Goal: Task Accomplishment & Management: Use online tool/utility

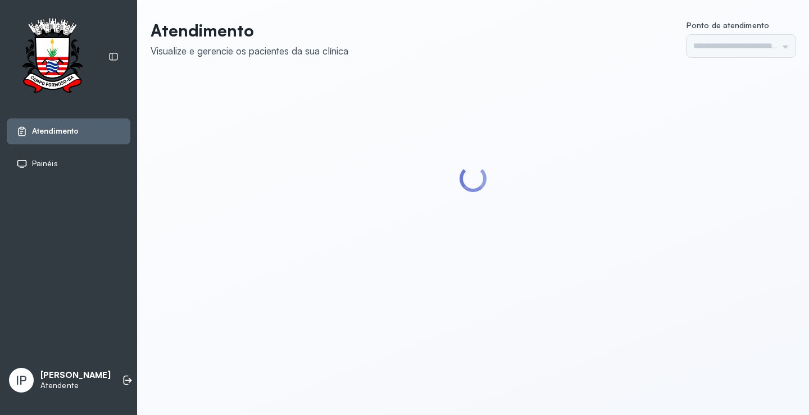
type input "*********"
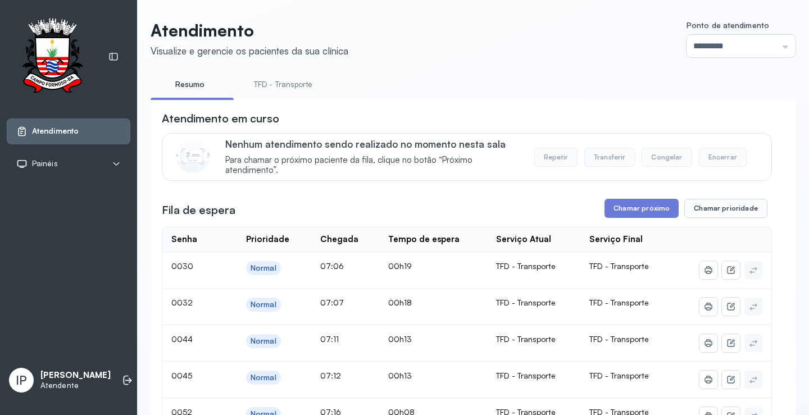
click at [274, 84] on link "TFD - Transporte" at bounding box center [283, 84] width 81 height 19
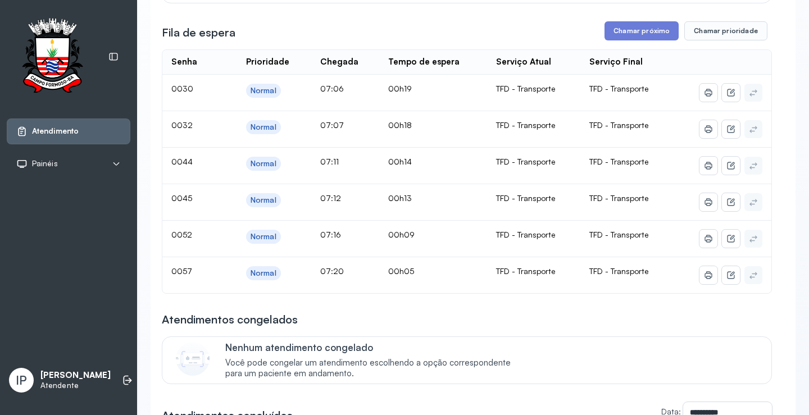
scroll to position [113, 0]
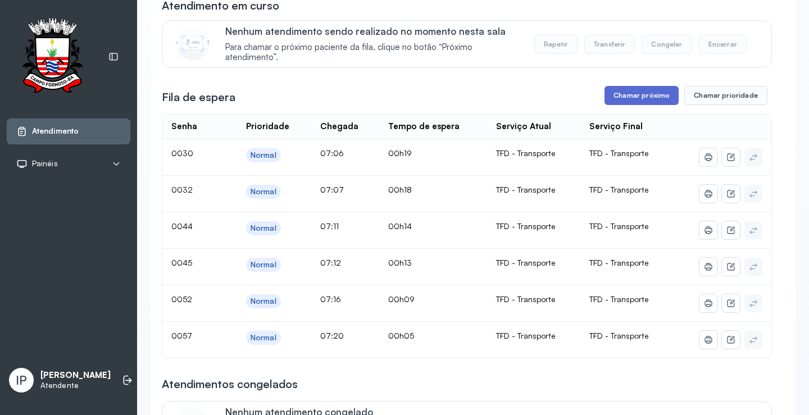
click at [615, 90] on button "Chamar próximo" at bounding box center [641, 95] width 74 height 19
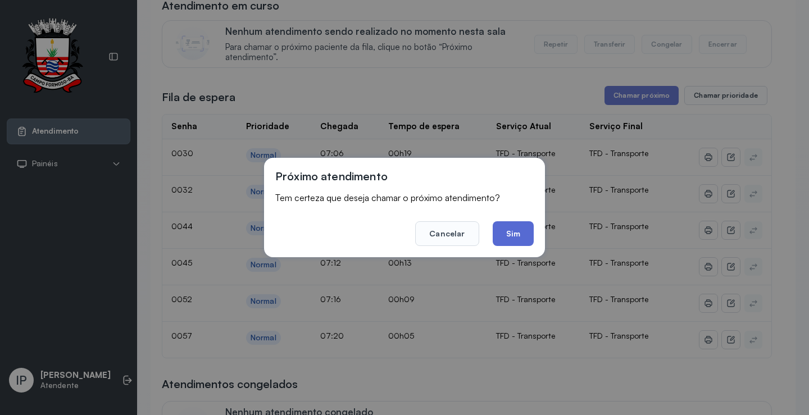
click at [509, 229] on button "Sim" at bounding box center [513, 233] width 41 height 25
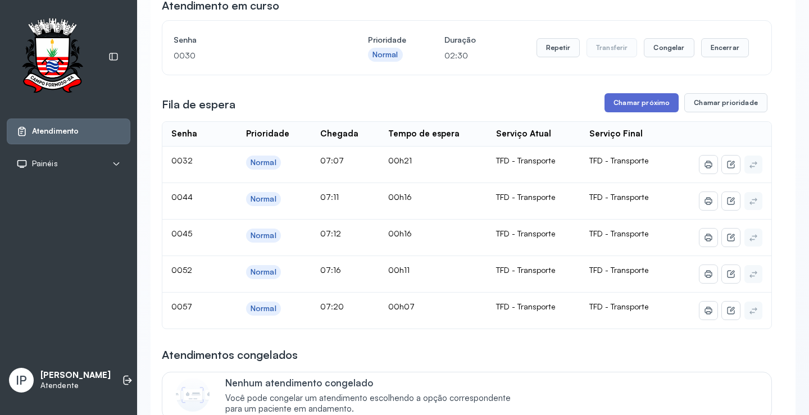
click at [646, 107] on button "Chamar próximo" at bounding box center [641, 102] width 74 height 19
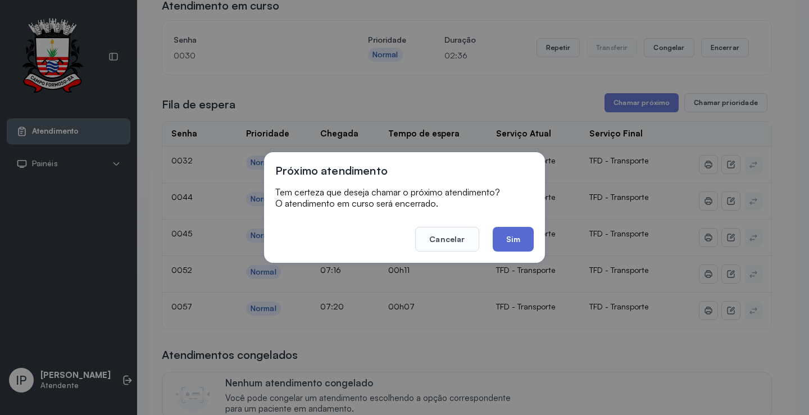
click at [514, 235] on button "Sim" at bounding box center [513, 239] width 41 height 25
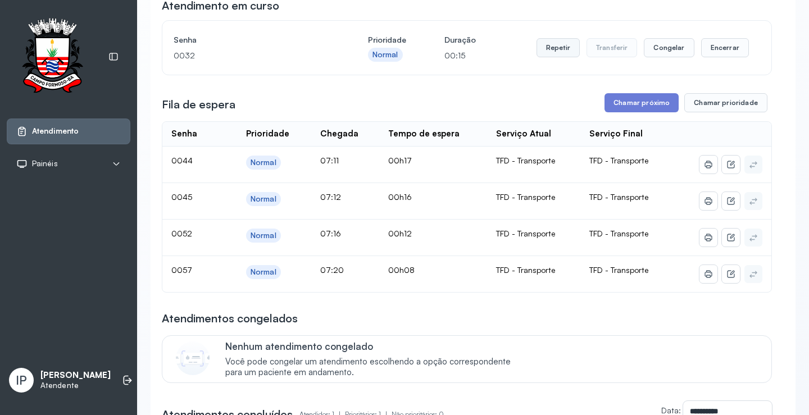
click at [550, 53] on button "Repetir" at bounding box center [557, 47] width 43 height 19
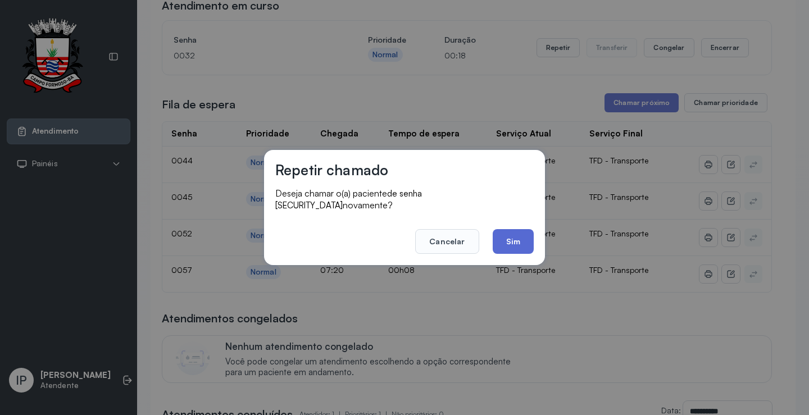
click at [508, 240] on button "Sim" at bounding box center [513, 241] width 41 height 25
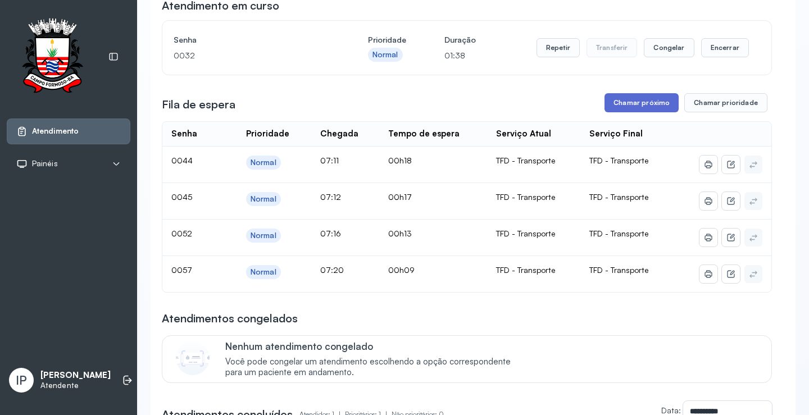
click at [636, 108] on button "Chamar próximo" at bounding box center [641, 102] width 74 height 19
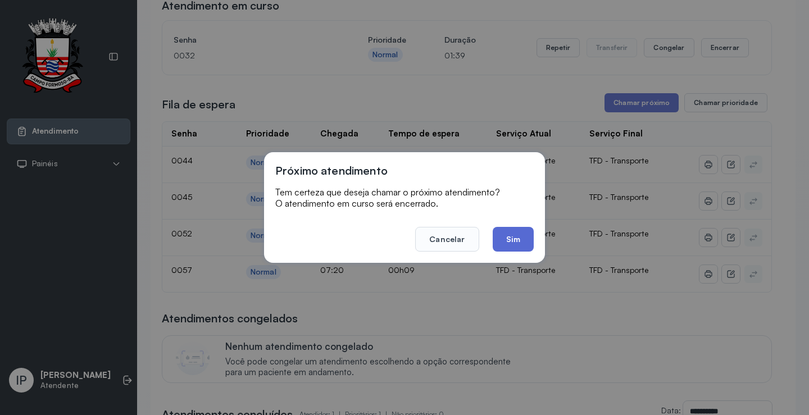
click at [499, 243] on button "Sim" at bounding box center [513, 239] width 41 height 25
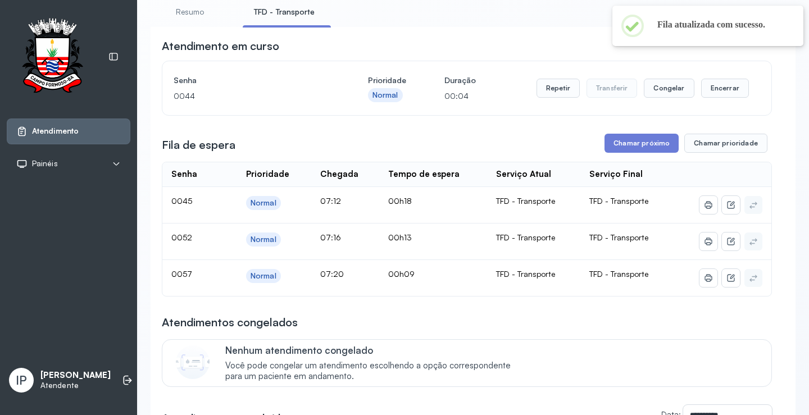
scroll to position [0, 0]
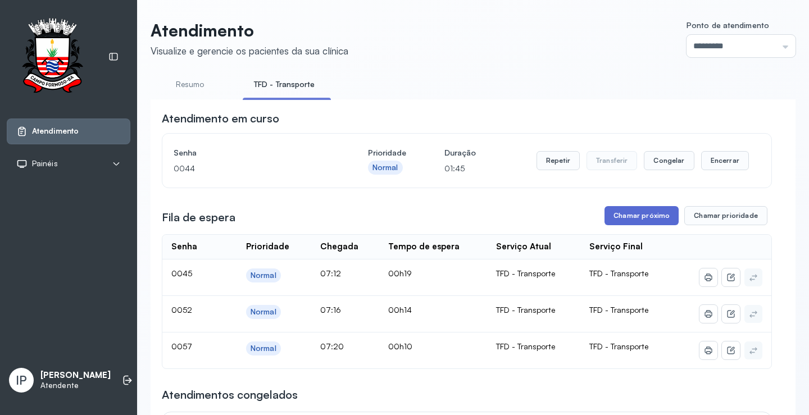
click at [624, 216] on button "Chamar próximo" at bounding box center [641, 215] width 74 height 19
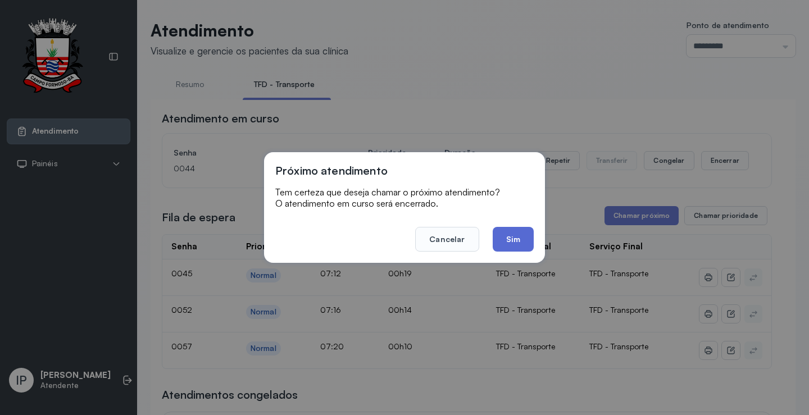
click at [501, 228] on button "Sim" at bounding box center [513, 239] width 41 height 25
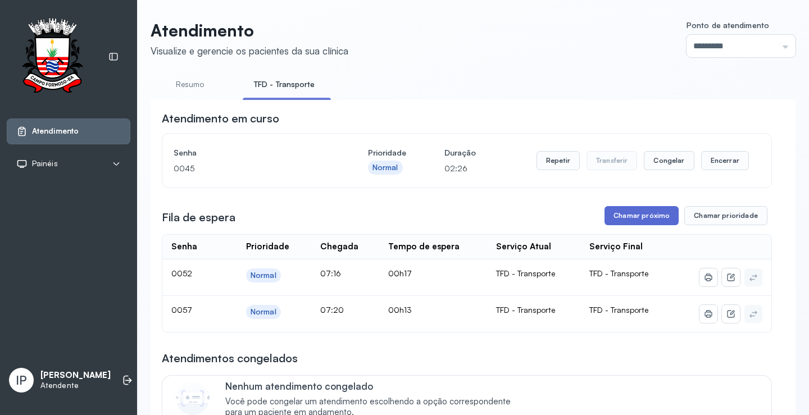
click at [644, 213] on button "Chamar próximo" at bounding box center [641, 215] width 74 height 19
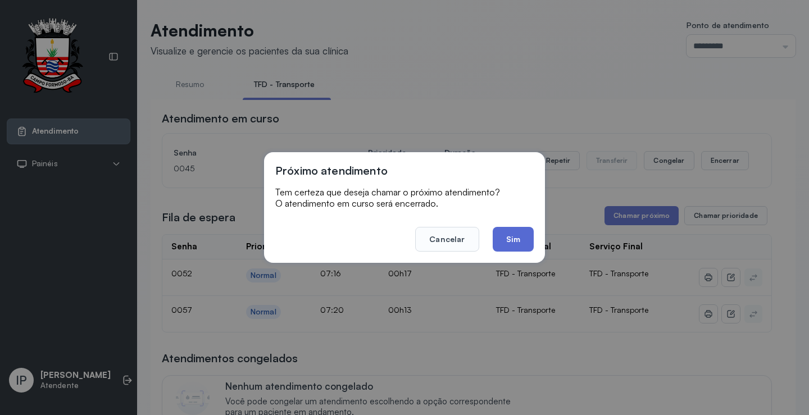
click at [516, 234] on button "Sim" at bounding box center [513, 239] width 41 height 25
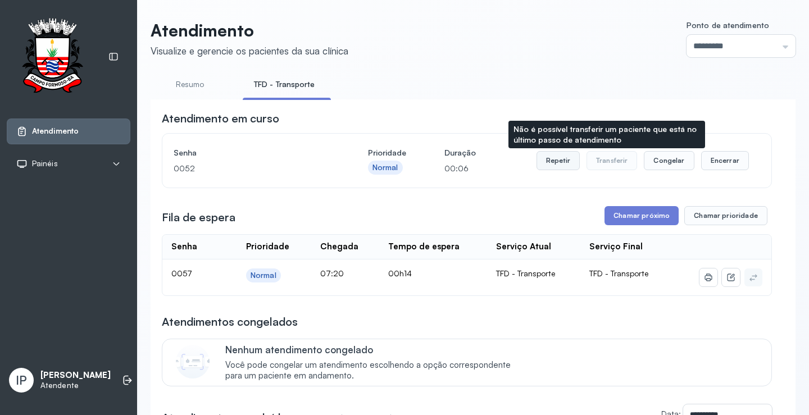
click at [553, 158] on button "Repetir" at bounding box center [557, 160] width 43 height 19
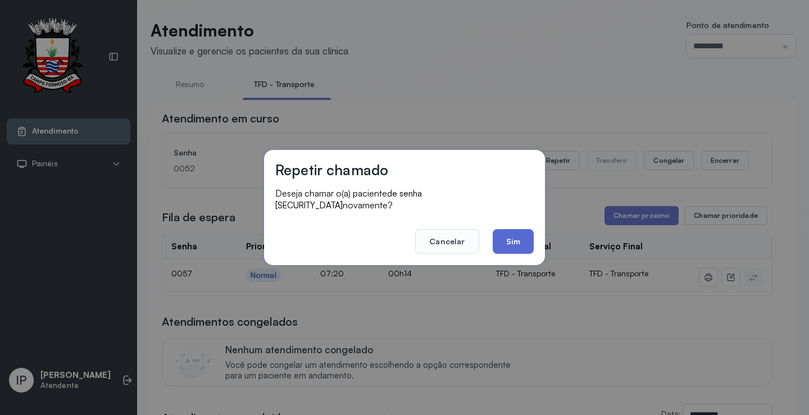
click at [524, 233] on button "Sim" at bounding box center [513, 241] width 41 height 25
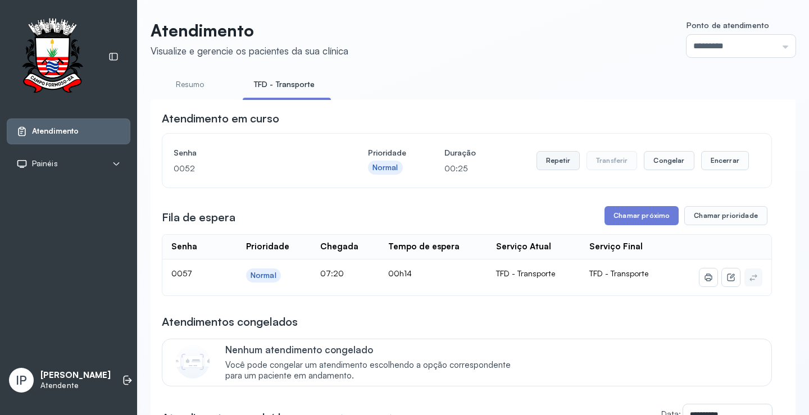
click at [559, 160] on button "Repetir" at bounding box center [557, 160] width 43 height 19
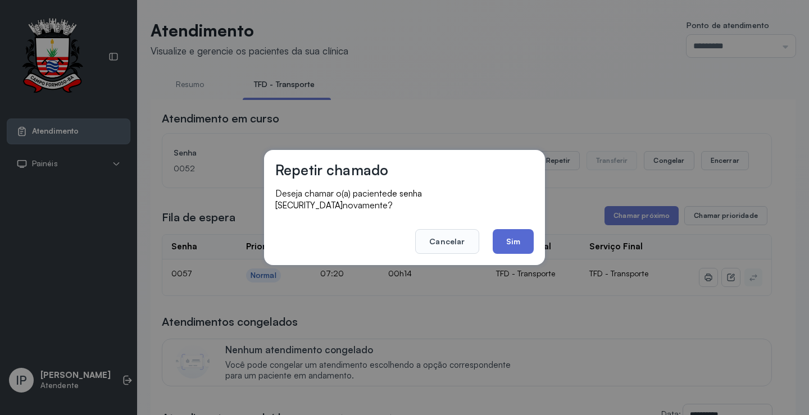
click at [529, 237] on button "Sim" at bounding box center [513, 241] width 41 height 25
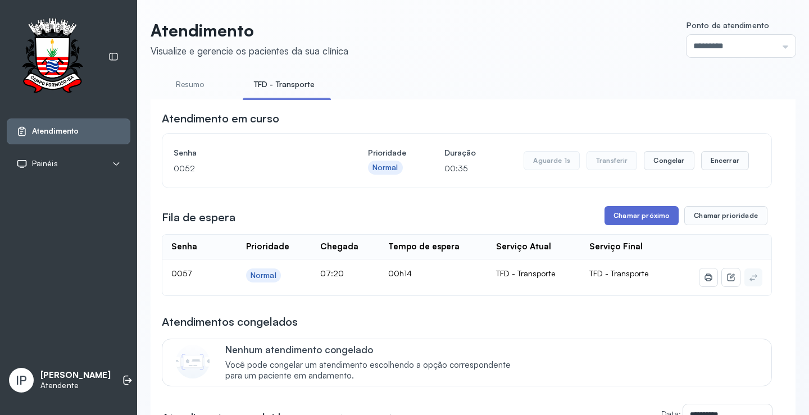
click at [641, 217] on button "Chamar próximo" at bounding box center [641, 215] width 74 height 19
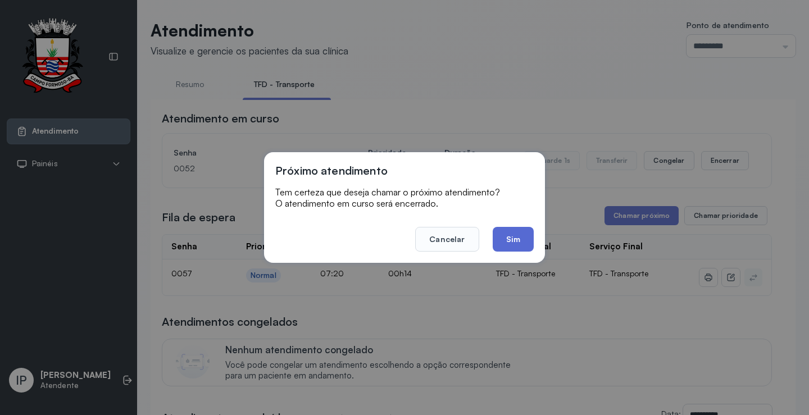
click at [527, 233] on button "Sim" at bounding box center [513, 239] width 41 height 25
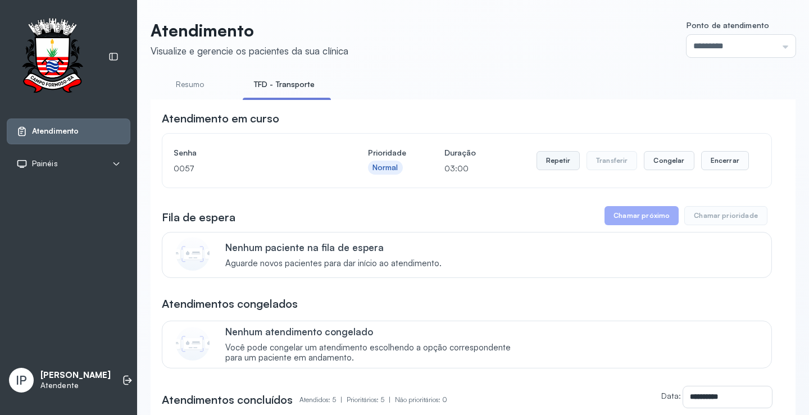
click at [564, 161] on button "Repetir" at bounding box center [557, 160] width 43 height 19
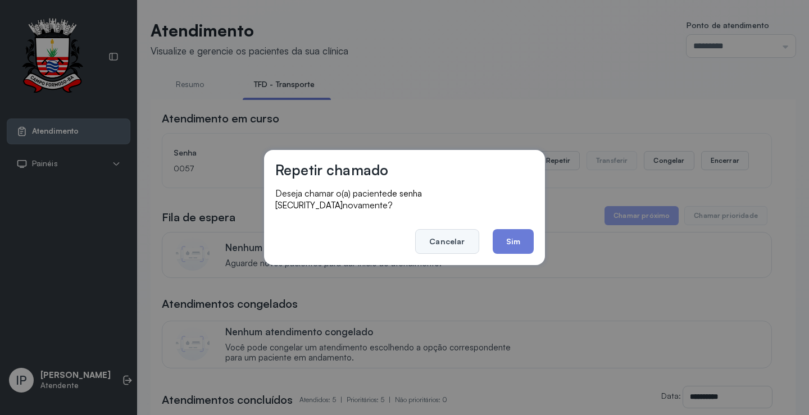
click at [470, 229] on button "Cancelar" at bounding box center [446, 241] width 63 height 25
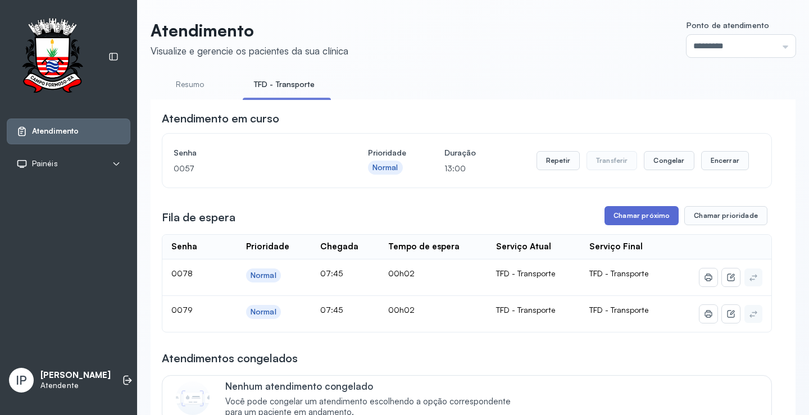
click at [629, 218] on button "Chamar próximo" at bounding box center [641, 215] width 74 height 19
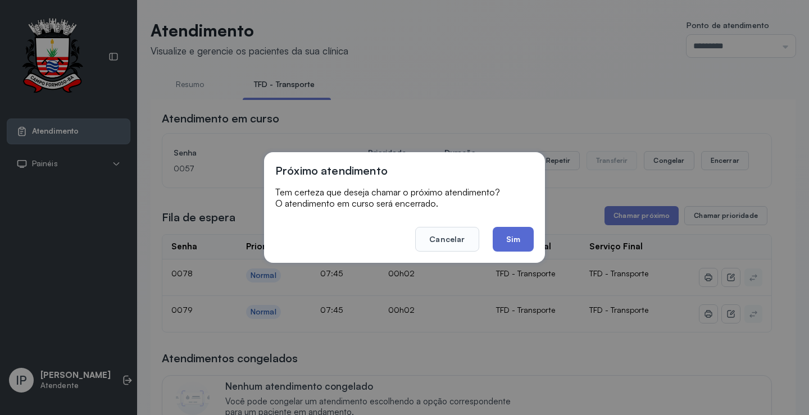
click at [508, 245] on button "Sim" at bounding box center [513, 239] width 41 height 25
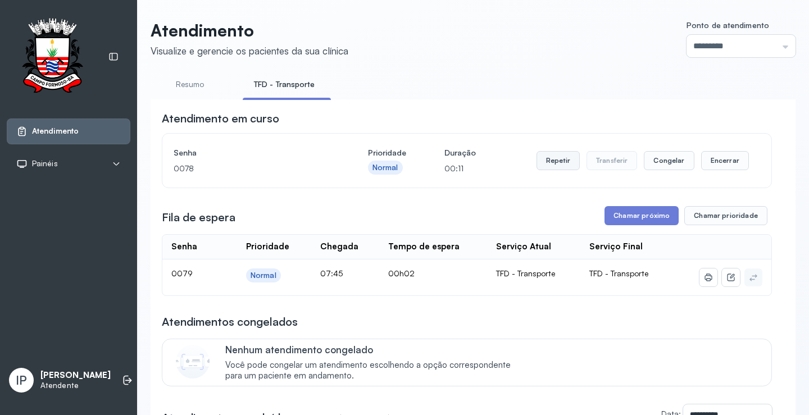
click at [564, 162] on button "Repetir" at bounding box center [557, 160] width 43 height 19
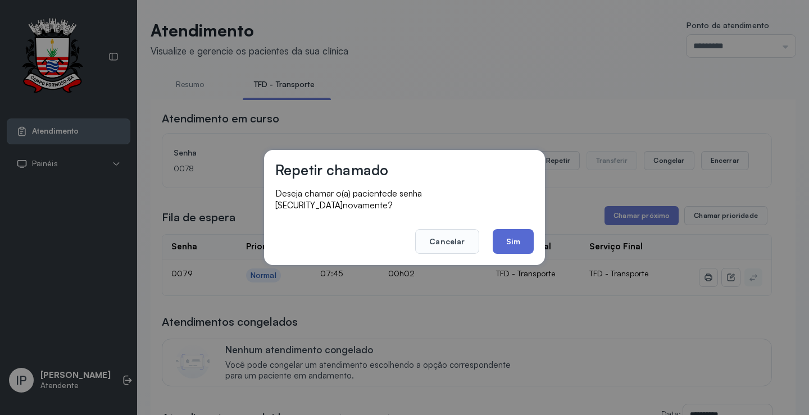
click at [501, 229] on button "Sim" at bounding box center [513, 241] width 41 height 25
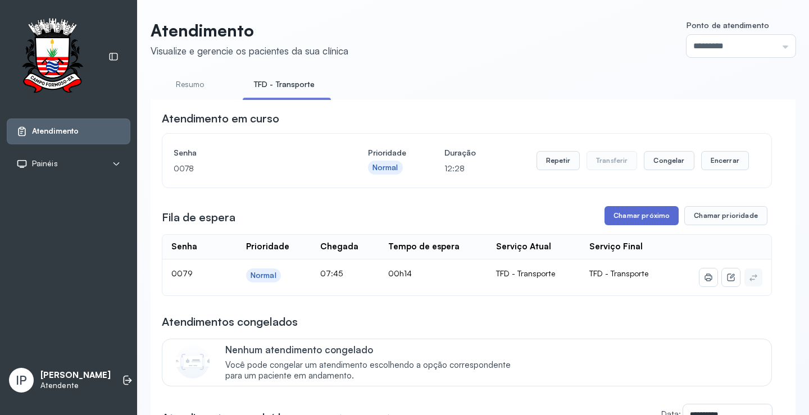
click at [656, 220] on button "Chamar próximo" at bounding box center [641, 215] width 74 height 19
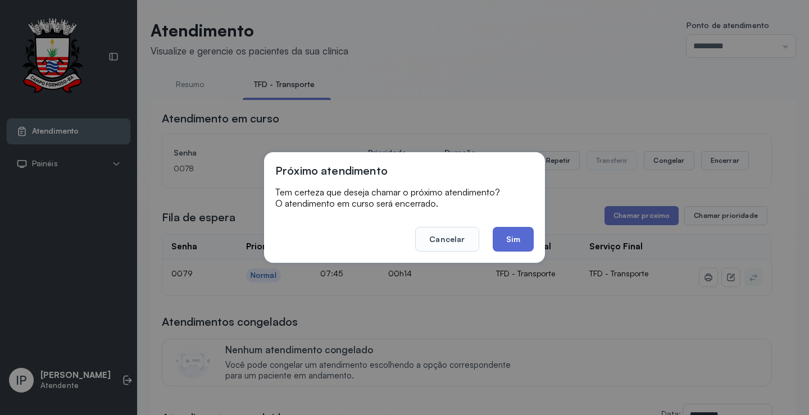
click at [512, 242] on button "Sim" at bounding box center [513, 239] width 41 height 25
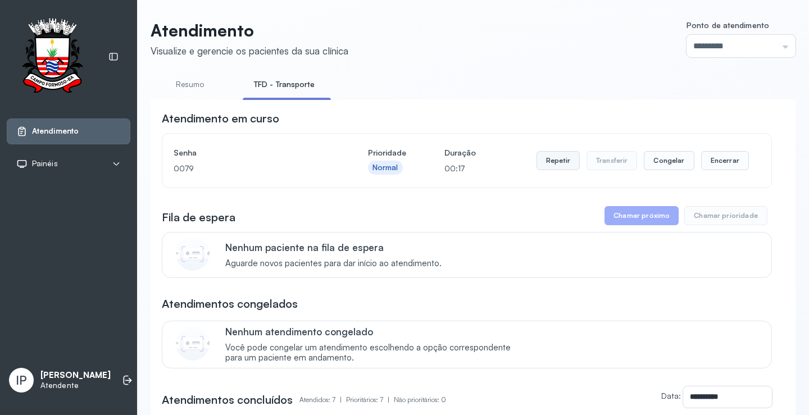
click at [542, 157] on button "Repetir" at bounding box center [557, 160] width 43 height 19
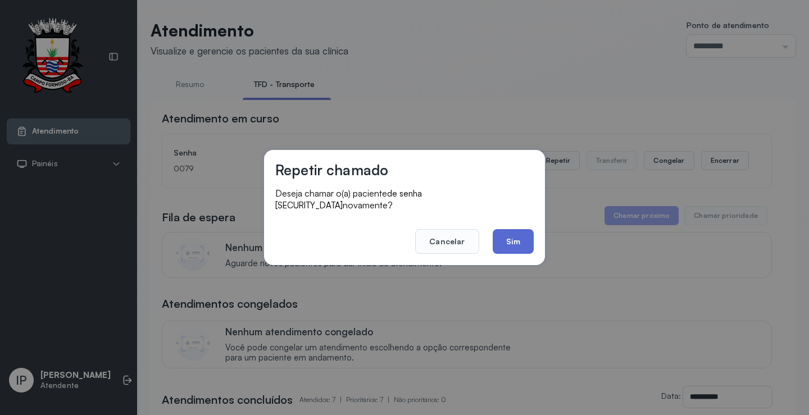
click at [506, 237] on button "Sim" at bounding box center [513, 241] width 41 height 25
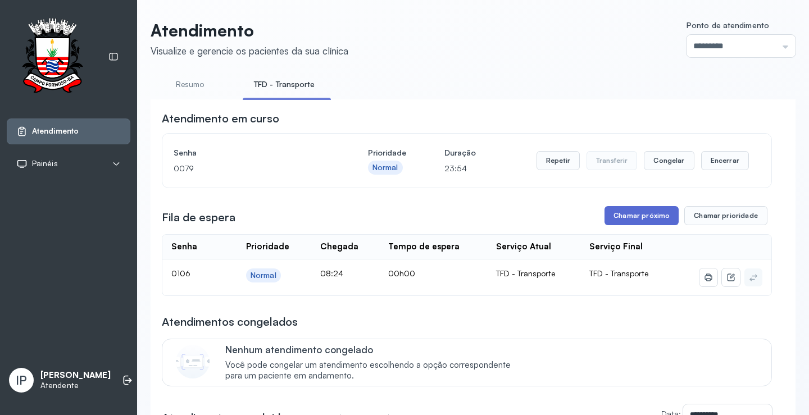
click at [634, 216] on button "Chamar próximo" at bounding box center [641, 215] width 74 height 19
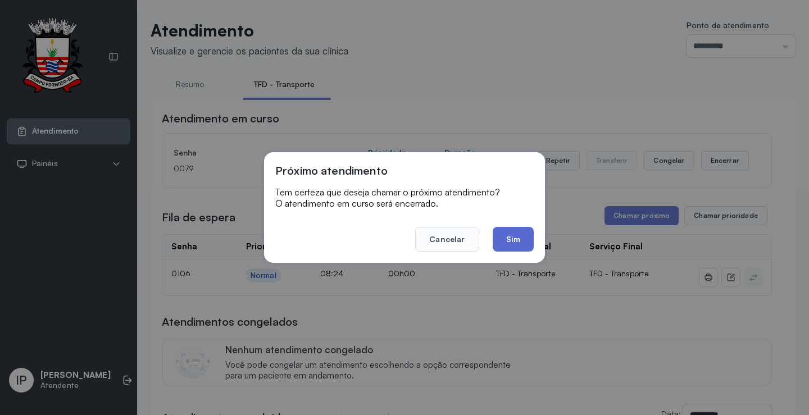
click at [510, 237] on button "Sim" at bounding box center [513, 239] width 41 height 25
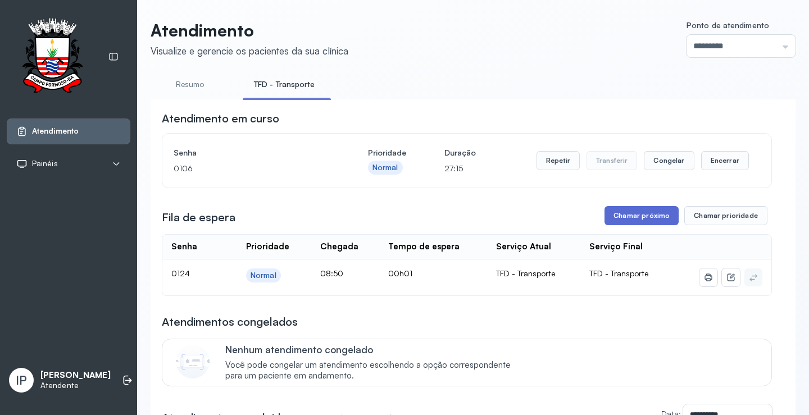
click at [636, 213] on button "Chamar próximo" at bounding box center [641, 215] width 74 height 19
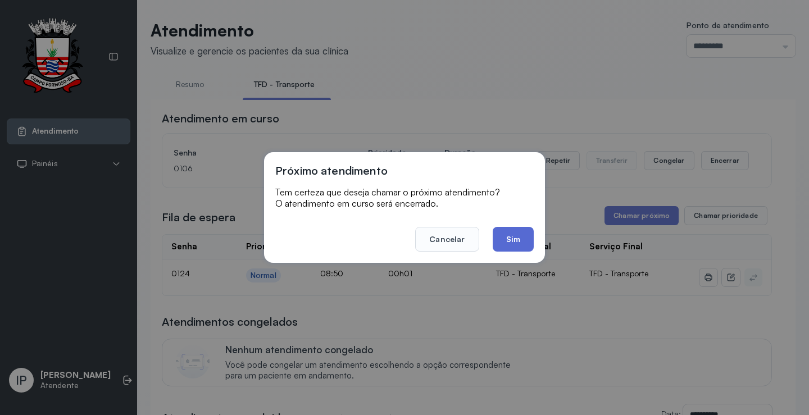
click at [521, 235] on button "Sim" at bounding box center [513, 239] width 41 height 25
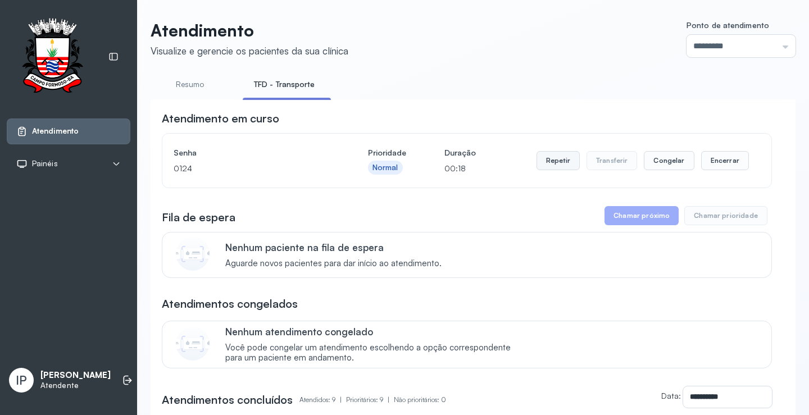
click at [555, 160] on button "Repetir" at bounding box center [557, 160] width 43 height 19
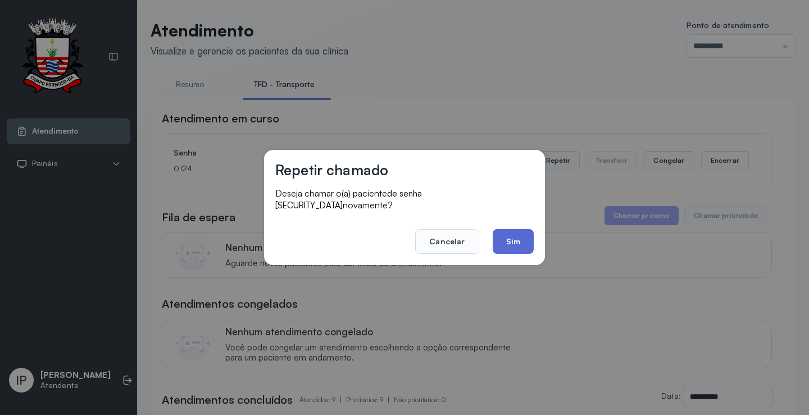
click at [522, 234] on button "Sim" at bounding box center [513, 241] width 41 height 25
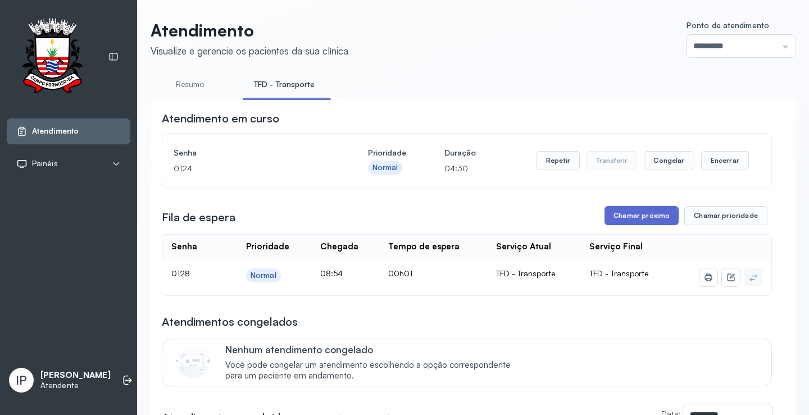
click at [652, 215] on button "Chamar próximo" at bounding box center [641, 215] width 74 height 19
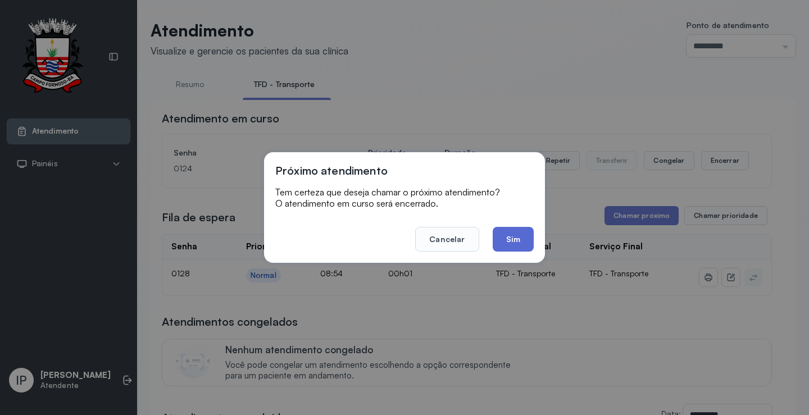
click at [523, 234] on button "Sim" at bounding box center [513, 239] width 41 height 25
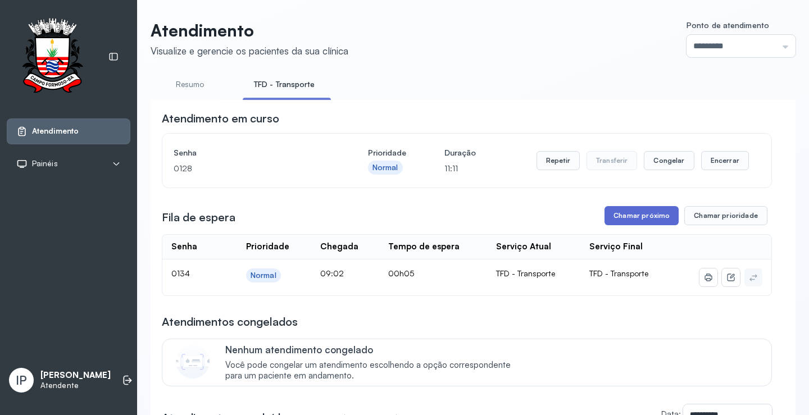
click at [659, 219] on button "Chamar próximo" at bounding box center [641, 215] width 74 height 19
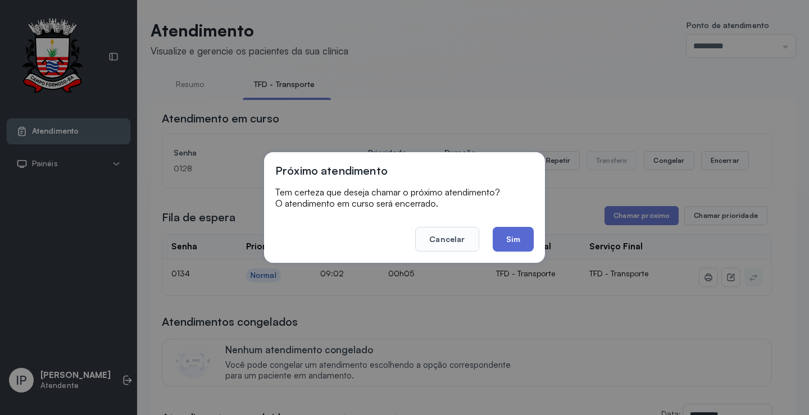
click at [525, 236] on button "Sim" at bounding box center [513, 239] width 41 height 25
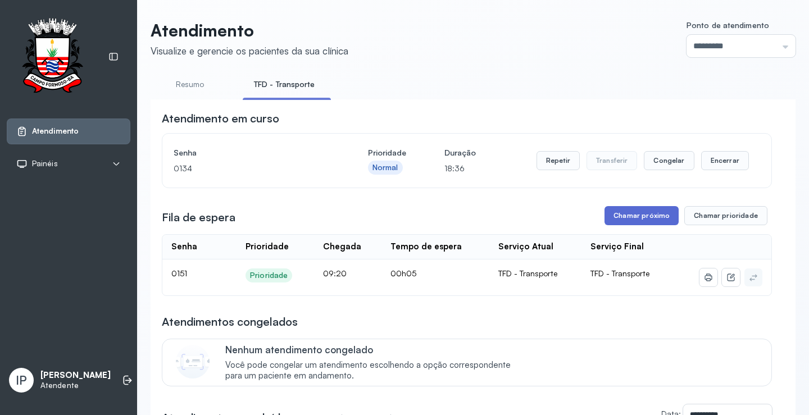
click at [662, 221] on button "Chamar próximo" at bounding box center [641, 215] width 74 height 19
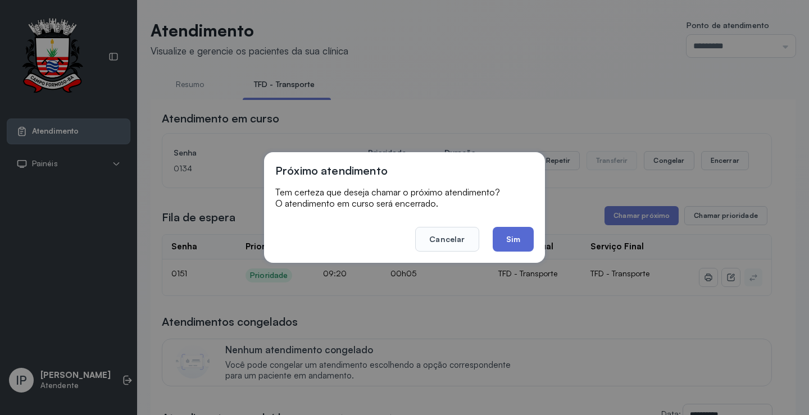
click at [505, 232] on button "Sim" at bounding box center [513, 239] width 41 height 25
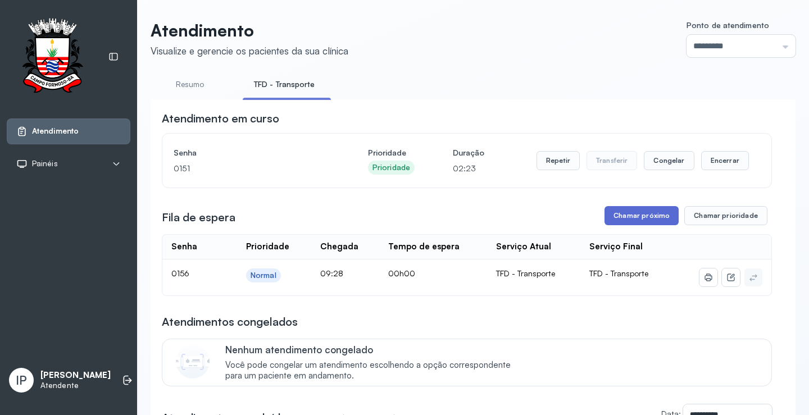
click at [627, 224] on button "Chamar próximo" at bounding box center [641, 215] width 74 height 19
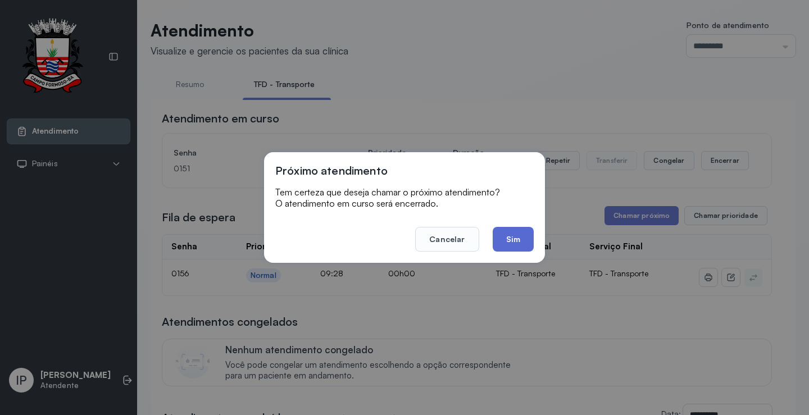
click at [519, 235] on button "Sim" at bounding box center [513, 239] width 41 height 25
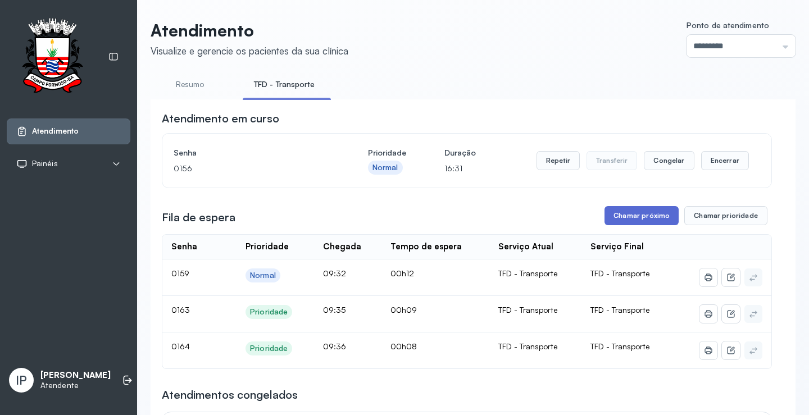
click at [621, 211] on button "Chamar próximo" at bounding box center [641, 215] width 74 height 19
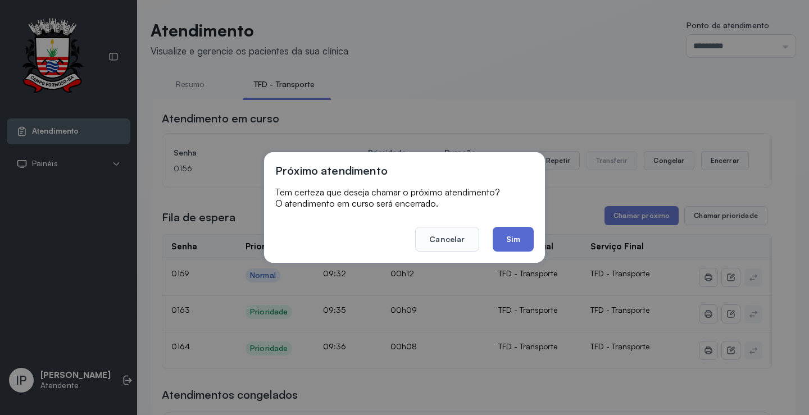
click at [493, 234] on button "Sim" at bounding box center [513, 239] width 41 height 25
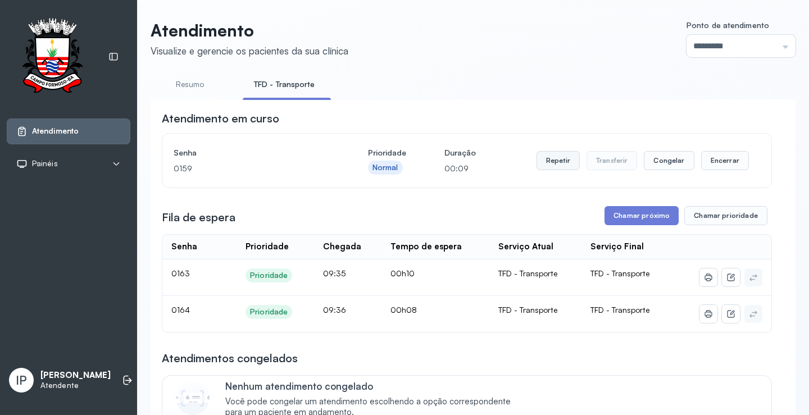
click at [541, 159] on button "Repetir" at bounding box center [557, 160] width 43 height 19
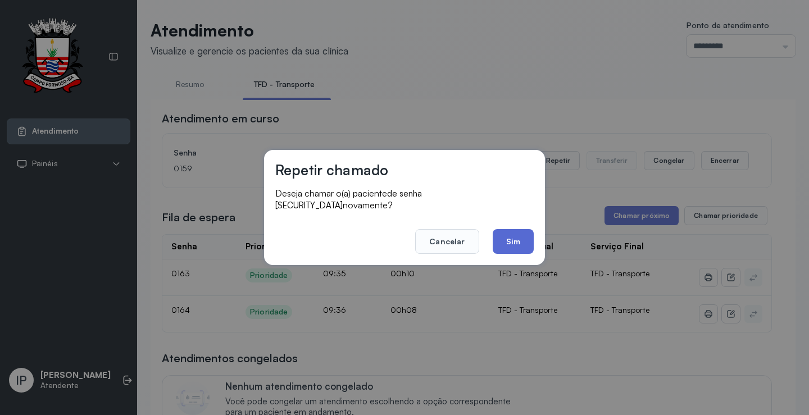
click at [514, 229] on button "Sim" at bounding box center [513, 241] width 41 height 25
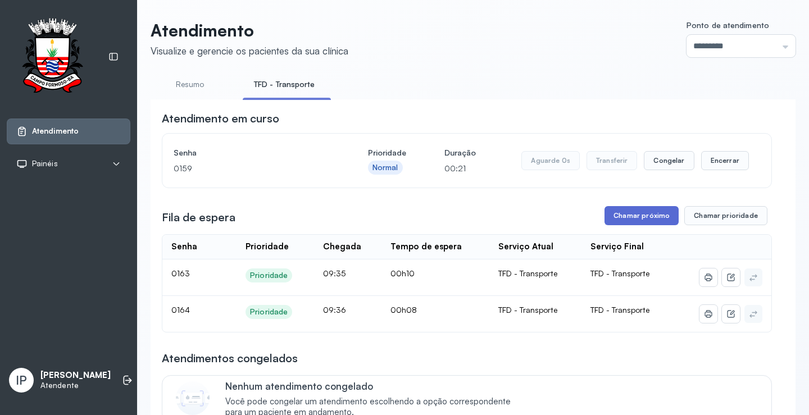
click at [641, 212] on button "Chamar próximo" at bounding box center [641, 215] width 74 height 19
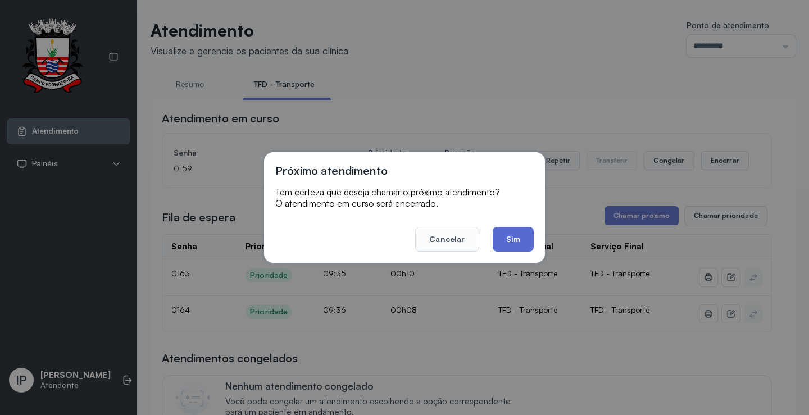
click at [525, 237] on button "Sim" at bounding box center [513, 239] width 41 height 25
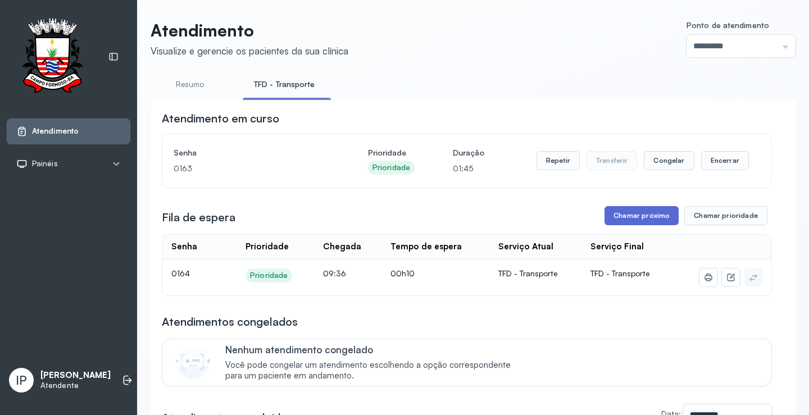
click at [627, 212] on button "Chamar próximo" at bounding box center [641, 215] width 74 height 19
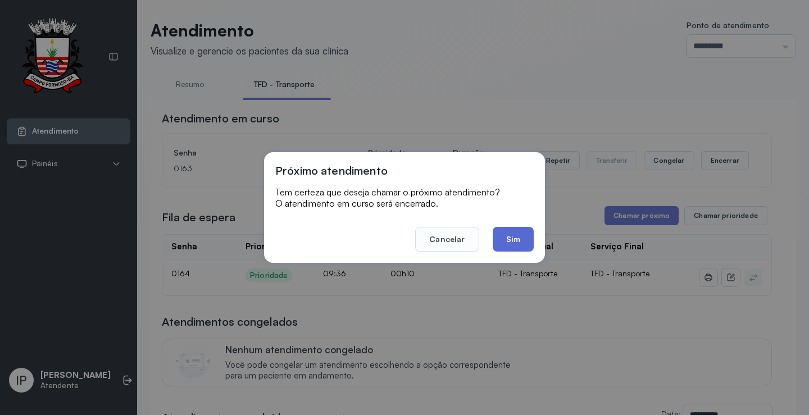
click at [518, 239] on button "Sim" at bounding box center [513, 239] width 41 height 25
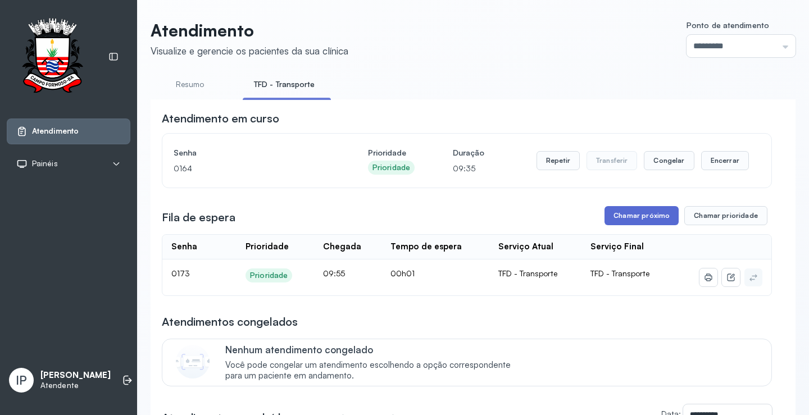
click at [627, 217] on button "Chamar próximo" at bounding box center [641, 215] width 74 height 19
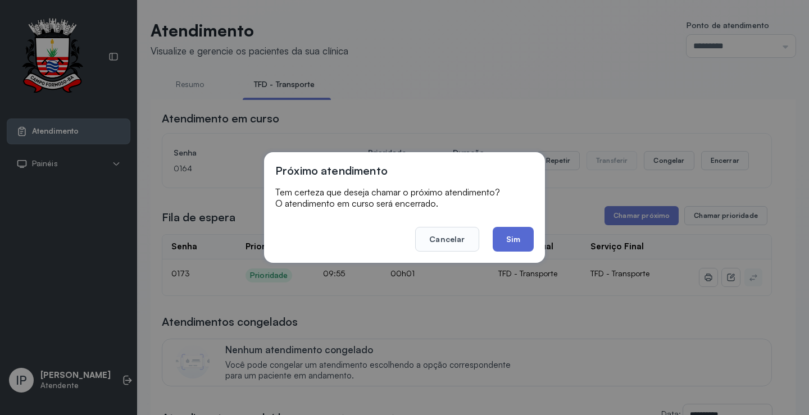
click at [504, 236] on button "Sim" at bounding box center [513, 239] width 41 height 25
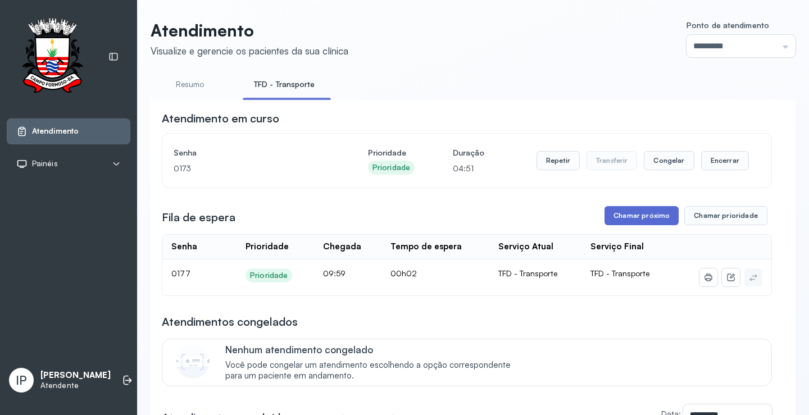
click at [652, 215] on button "Chamar próximo" at bounding box center [641, 215] width 74 height 19
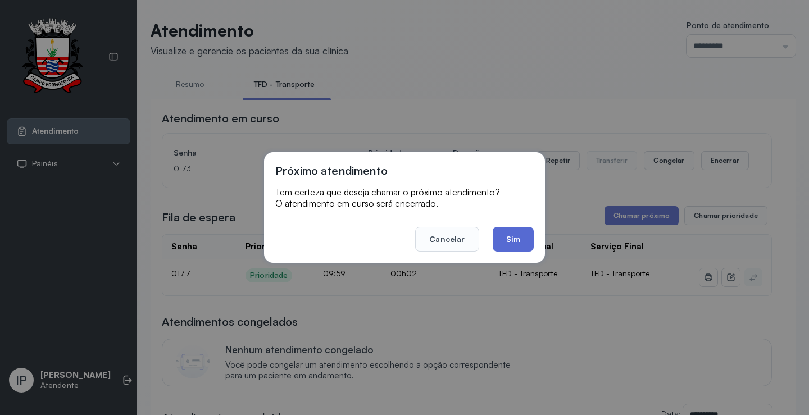
click at [524, 243] on button "Sim" at bounding box center [513, 239] width 41 height 25
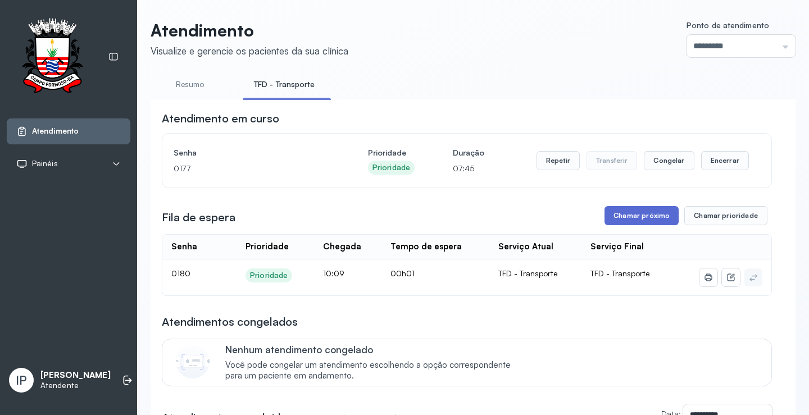
click at [642, 219] on button "Chamar próximo" at bounding box center [641, 215] width 74 height 19
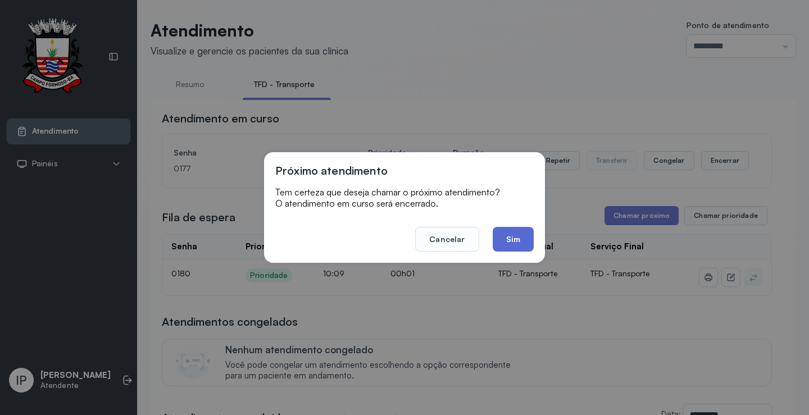
click at [520, 235] on button "Sim" at bounding box center [513, 239] width 41 height 25
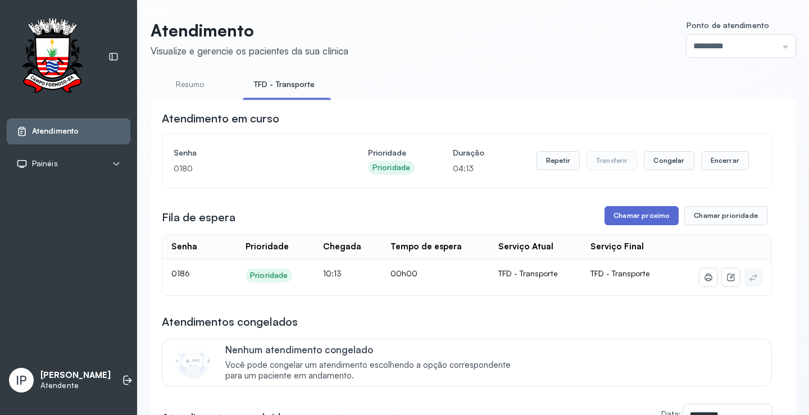
click at [614, 218] on button "Chamar próximo" at bounding box center [641, 215] width 74 height 19
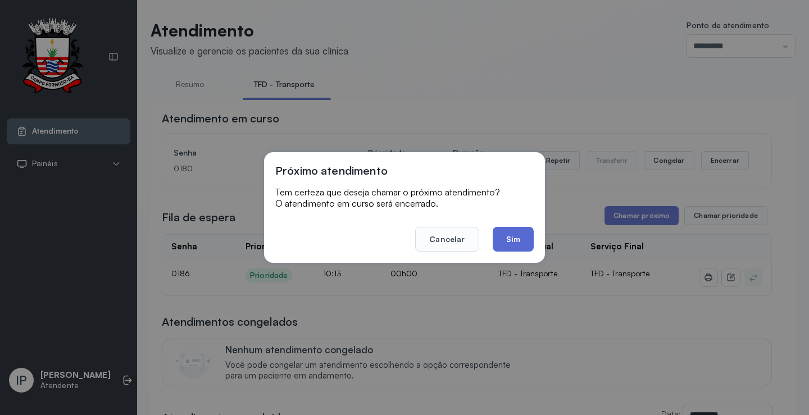
click at [502, 230] on button "Sim" at bounding box center [513, 239] width 41 height 25
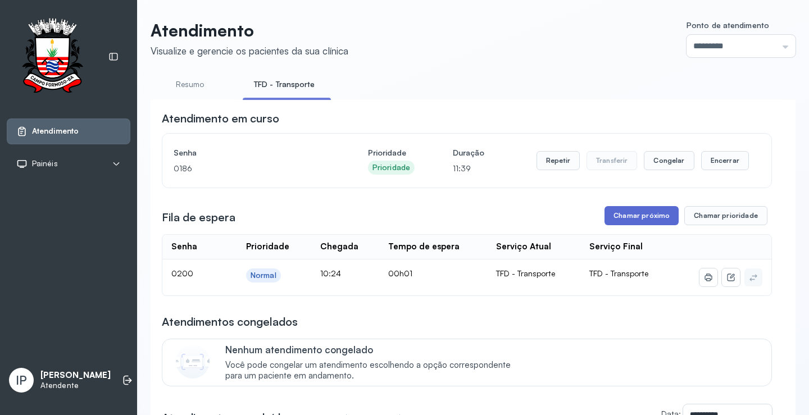
click at [616, 222] on button "Chamar próximo" at bounding box center [641, 215] width 74 height 19
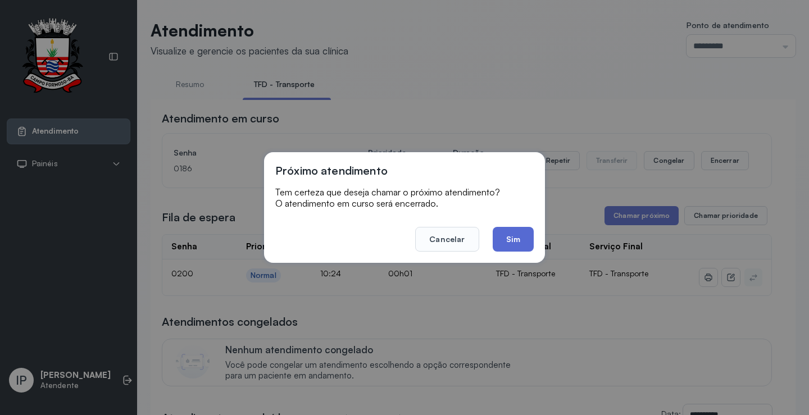
click at [532, 233] on button "Sim" at bounding box center [513, 239] width 41 height 25
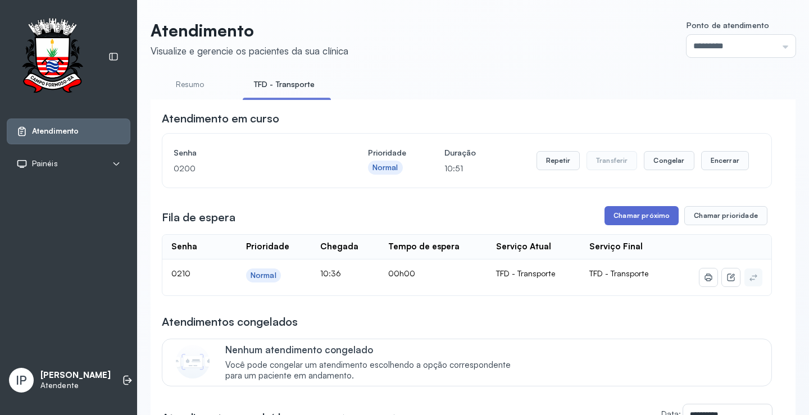
click at [632, 210] on button "Chamar próximo" at bounding box center [641, 215] width 74 height 19
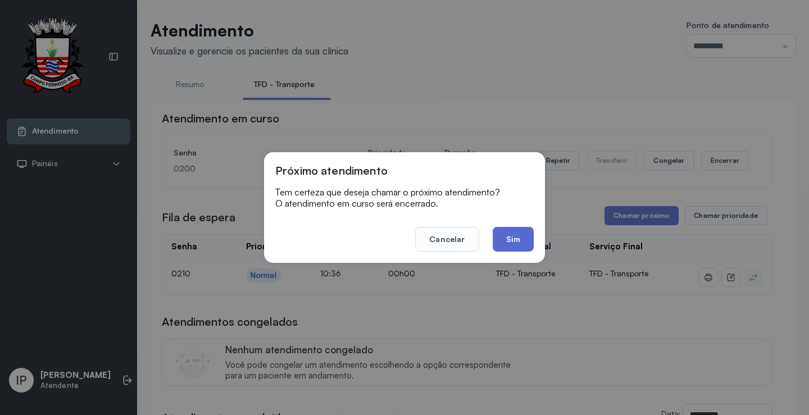
click at [507, 240] on button "Sim" at bounding box center [513, 239] width 41 height 25
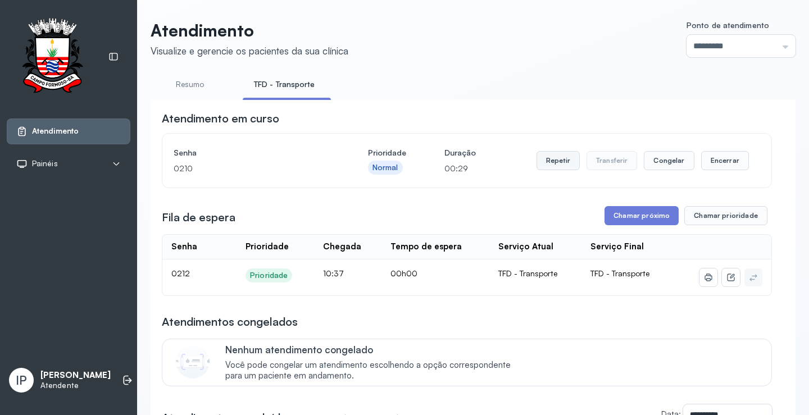
click at [565, 158] on button "Repetir" at bounding box center [557, 160] width 43 height 19
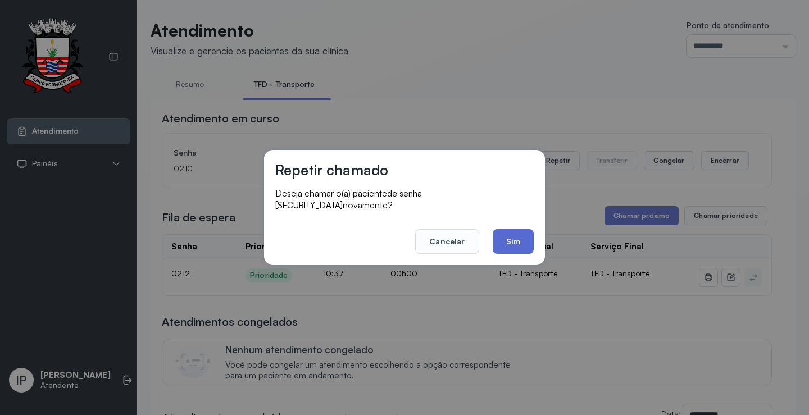
click at [510, 229] on button "Sim" at bounding box center [513, 241] width 41 height 25
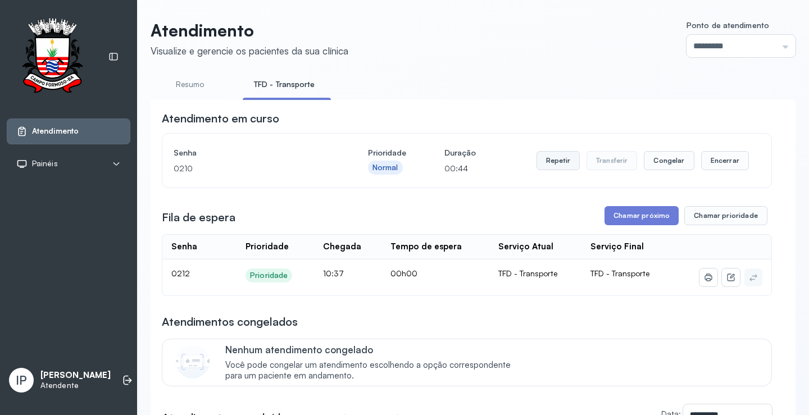
click at [558, 161] on button "Repetir" at bounding box center [557, 160] width 43 height 19
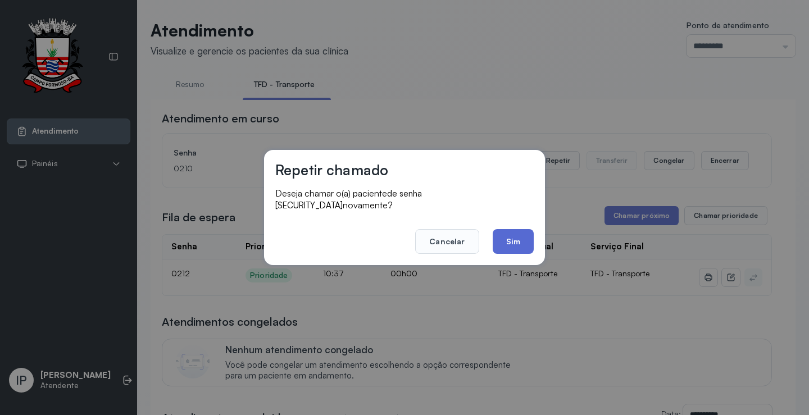
click at [522, 231] on button "Sim" at bounding box center [513, 241] width 41 height 25
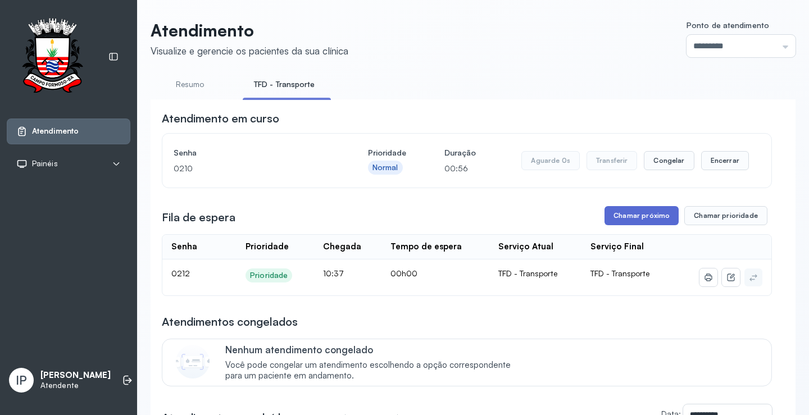
click at [629, 222] on button "Chamar próximo" at bounding box center [641, 215] width 74 height 19
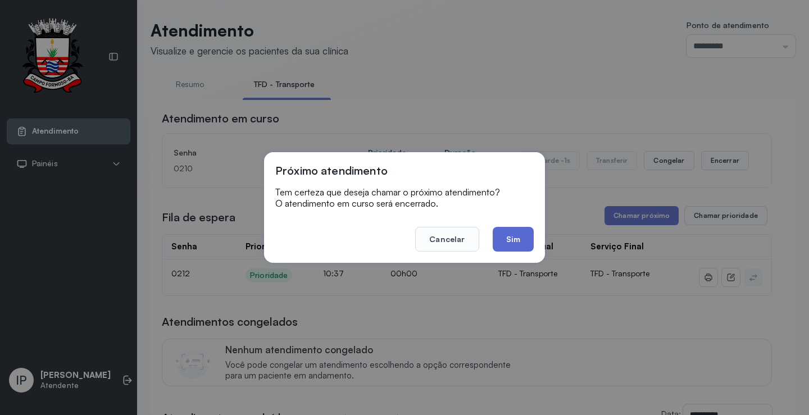
click at [521, 232] on button "Sim" at bounding box center [513, 239] width 41 height 25
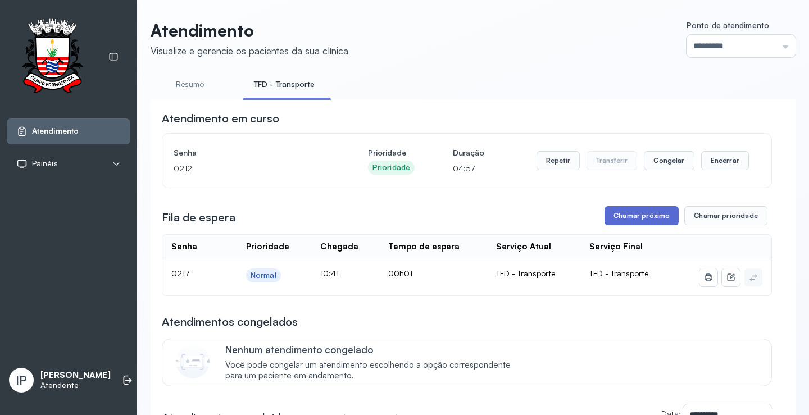
click at [626, 219] on button "Chamar próximo" at bounding box center [641, 215] width 74 height 19
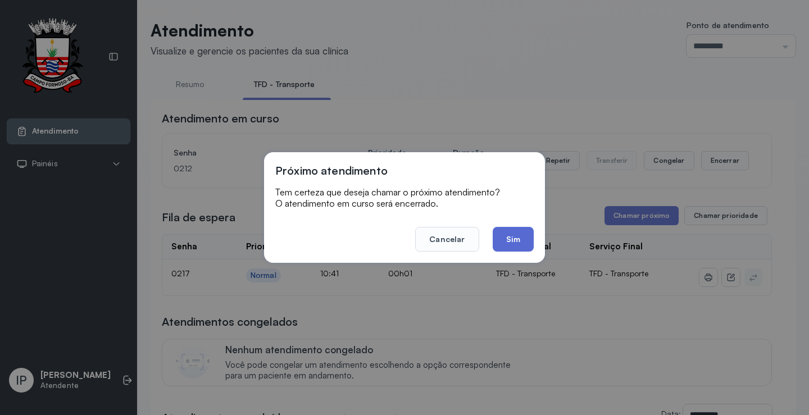
click at [503, 236] on button "Sim" at bounding box center [513, 239] width 41 height 25
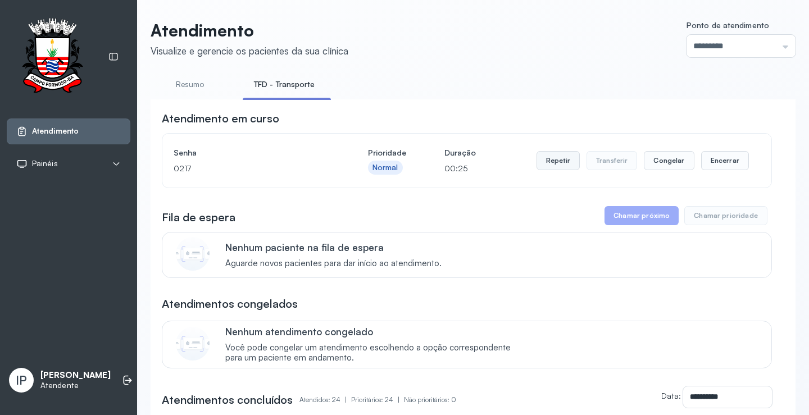
click at [548, 162] on button "Repetir" at bounding box center [557, 160] width 43 height 19
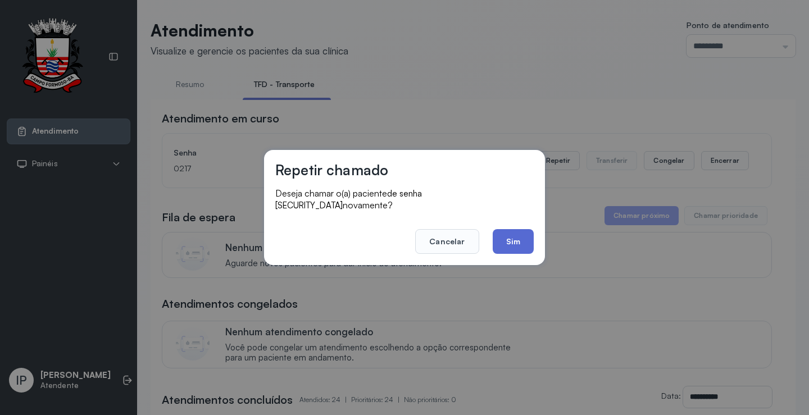
click at [515, 234] on button "Sim" at bounding box center [513, 241] width 41 height 25
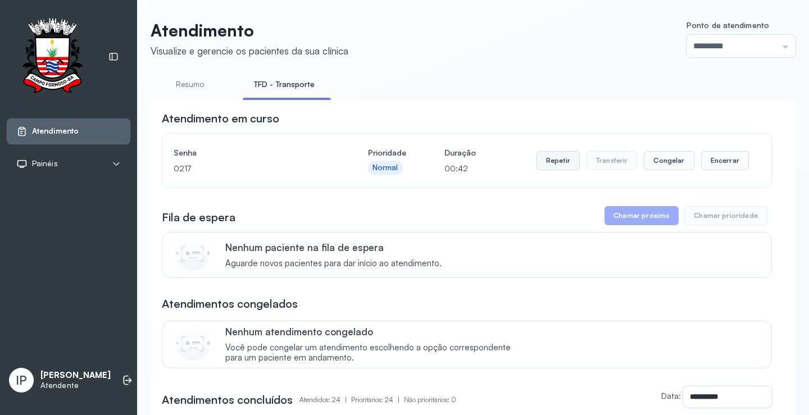
click at [558, 170] on button "Repetir" at bounding box center [557, 160] width 43 height 19
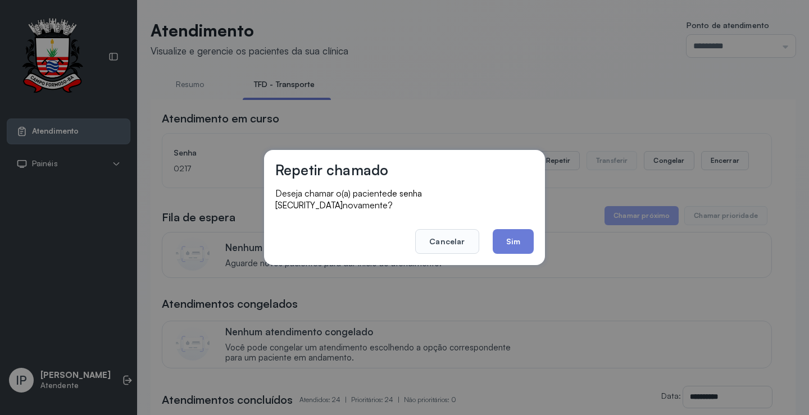
click at [466, 239] on button "Cancelar" at bounding box center [446, 241] width 63 height 25
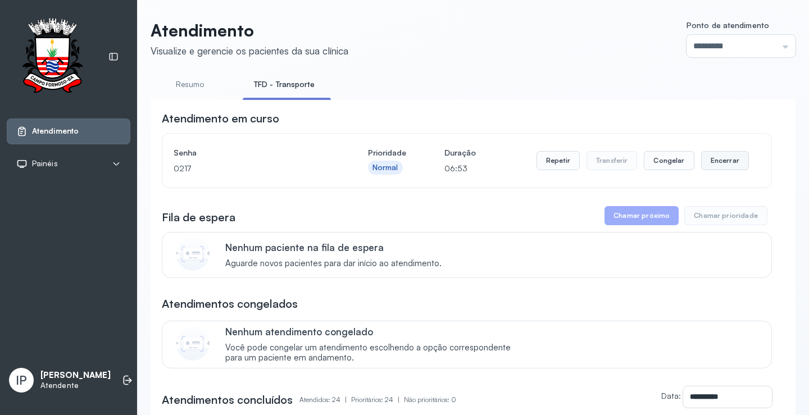
click at [714, 163] on button "Encerrar" at bounding box center [725, 160] width 48 height 19
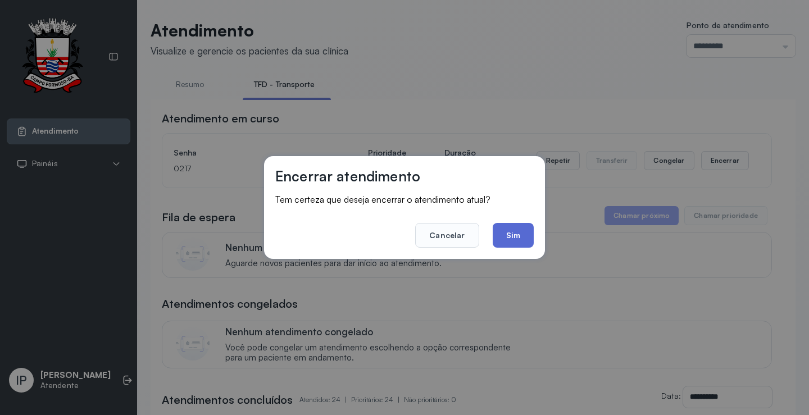
click at [513, 232] on button "Sim" at bounding box center [513, 235] width 41 height 25
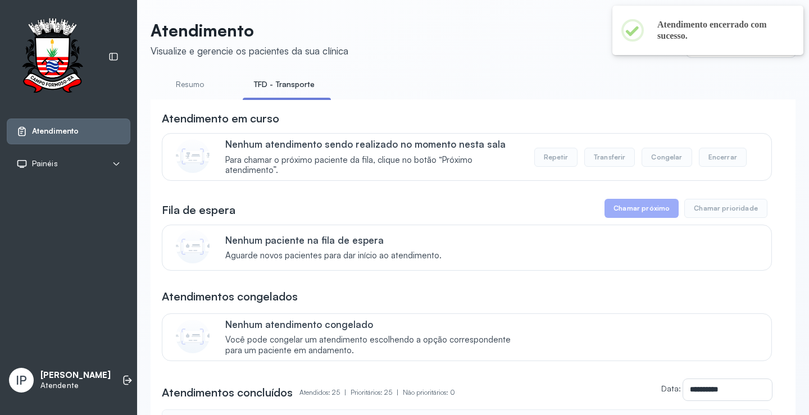
click at [186, 84] on link "Resumo" at bounding box center [190, 84] width 79 height 19
click at [290, 84] on link "TFD - Transporte" at bounding box center [283, 84] width 81 height 19
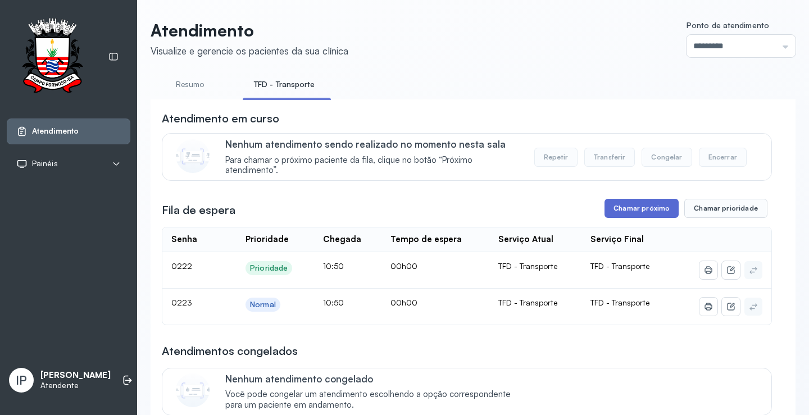
click at [635, 212] on button "Chamar próximo" at bounding box center [641, 208] width 74 height 19
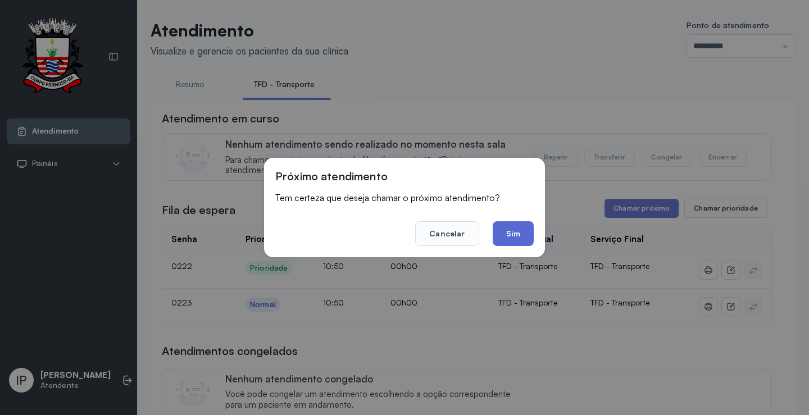
click at [514, 229] on button "Sim" at bounding box center [513, 233] width 41 height 25
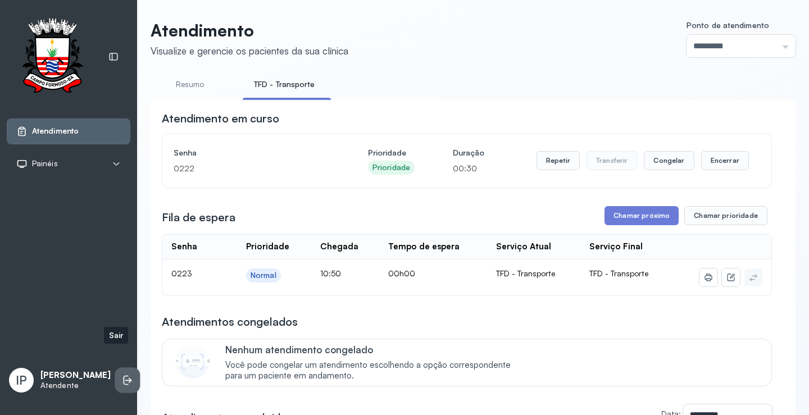
click at [124, 376] on icon at bounding box center [126, 381] width 5 height 10
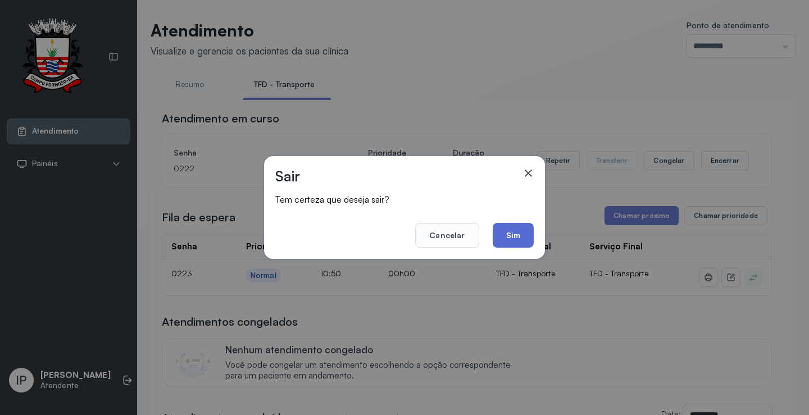
click at [516, 235] on button "Sim" at bounding box center [513, 235] width 41 height 25
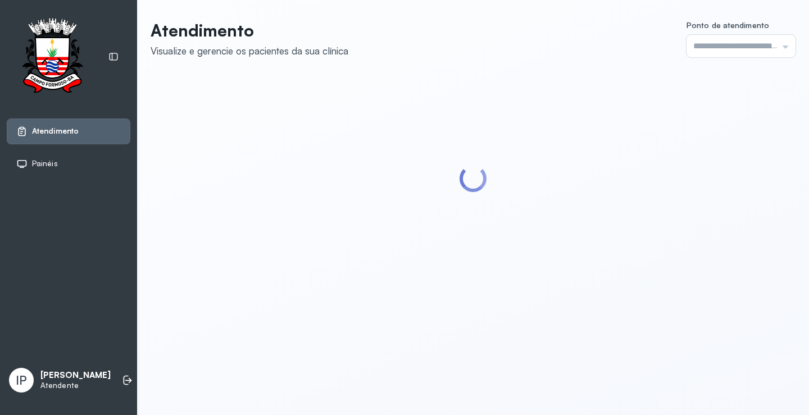
type input "*********"
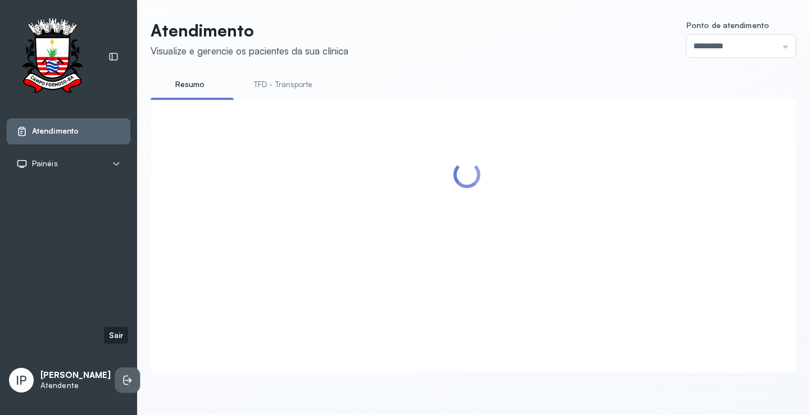
click at [124, 376] on icon at bounding box center [126, 381] width 5 height 10
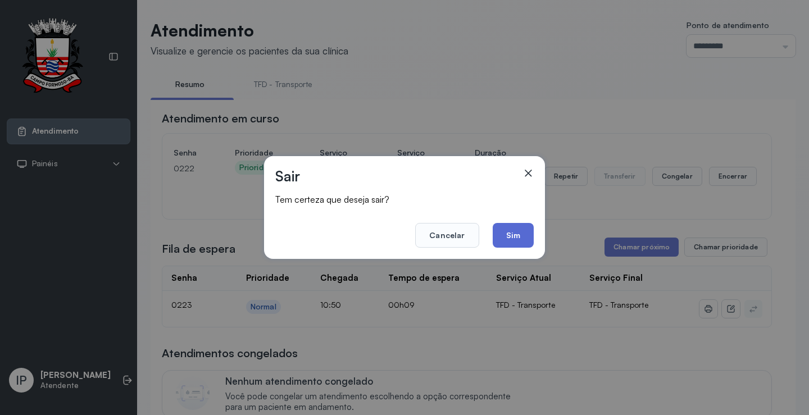
click at [504, 236] on button "Sim" at bounding box center [513, 235] width 41 height 25
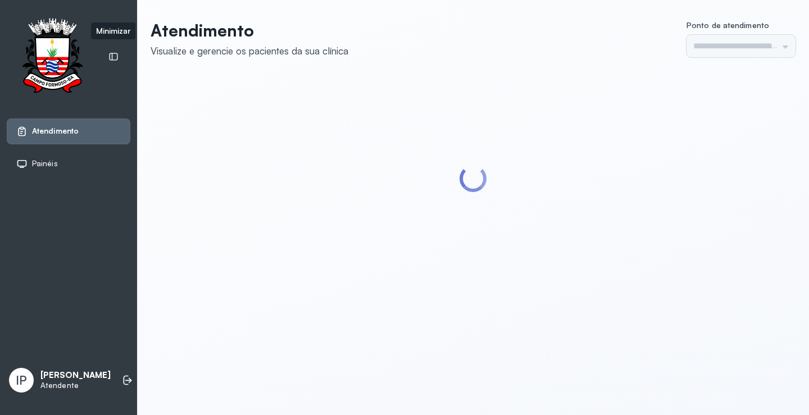
type input "*********"
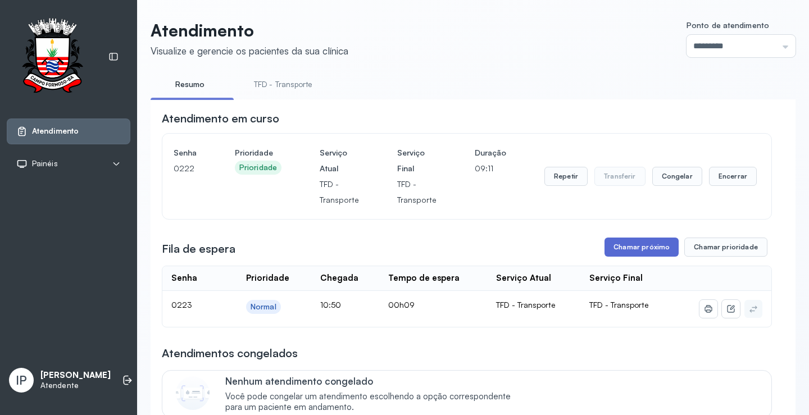
click at [643, 246] on button "Chamar próximo" at bounding box center [641, 247] width 74 height 19
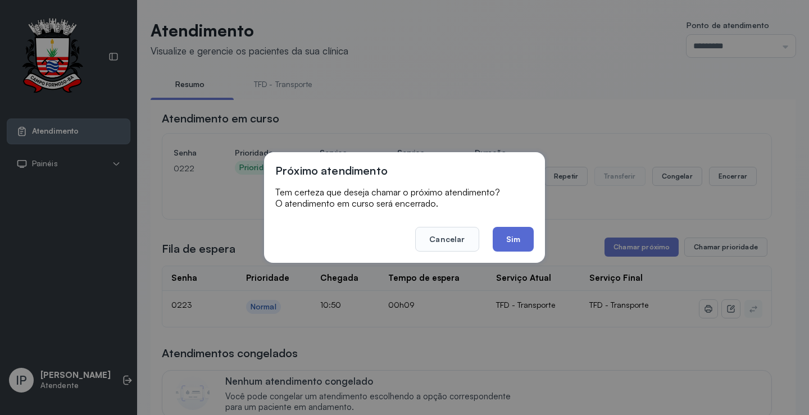
click at [525, 239] on button "Sim" at bounding box center [513, 239] width 41 height 25
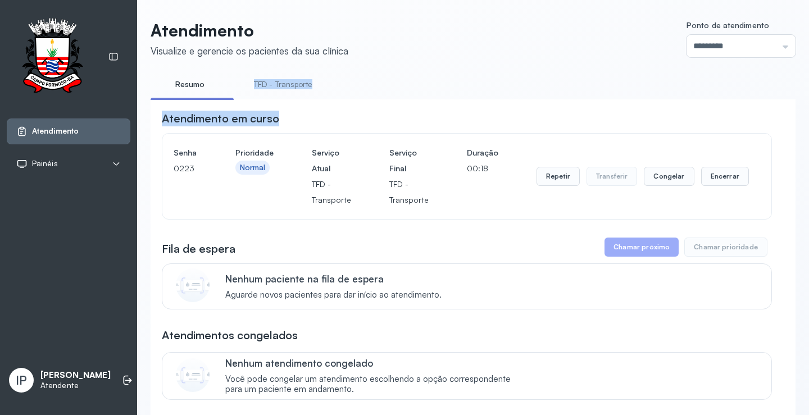
drag, startPoint x: 207, startPoint y: 99, endPoint x: 337, endPoint y: 106, distance: 129.9
click at [290, 98] on li "TFD - Transporte" at bounding box center [285, 87] width 85 height 25
click at [706, 174] on button "Encerrar" at bounding box center [725, 176] width 48 height 19
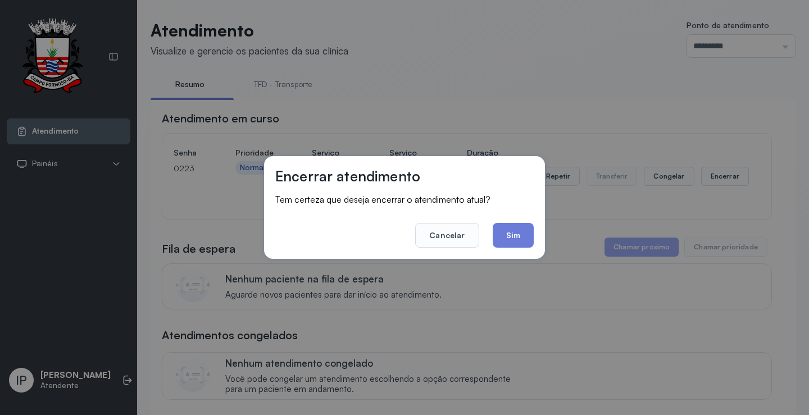
click at [508, 229] on button "Sim" at bounding box center [513, 235] width 41 height 25
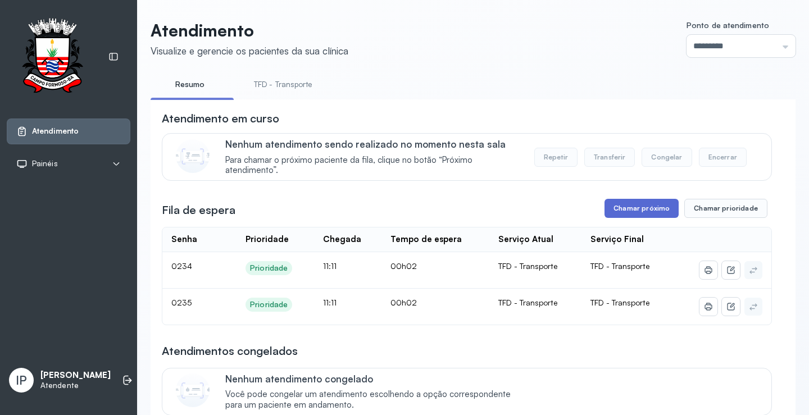
click at [637, 210] on button "Chamar próximo" at bounding box center [641, 208] width 74 height 19
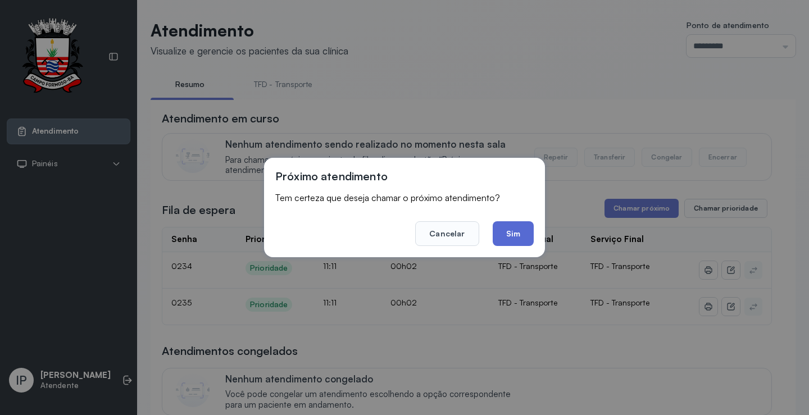
click at [520, 231] on button "Sim" at bounding box center [513, 233] width 41 height 25
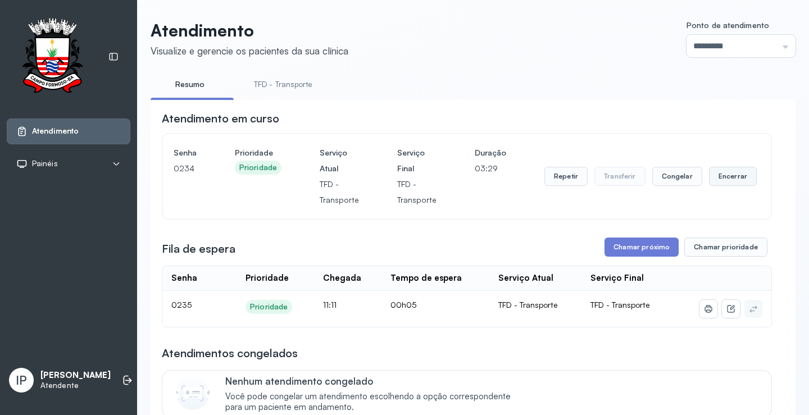
click at [722, 178] on button "Encerrar" at bounding box center [733, 176] width 48 height 19
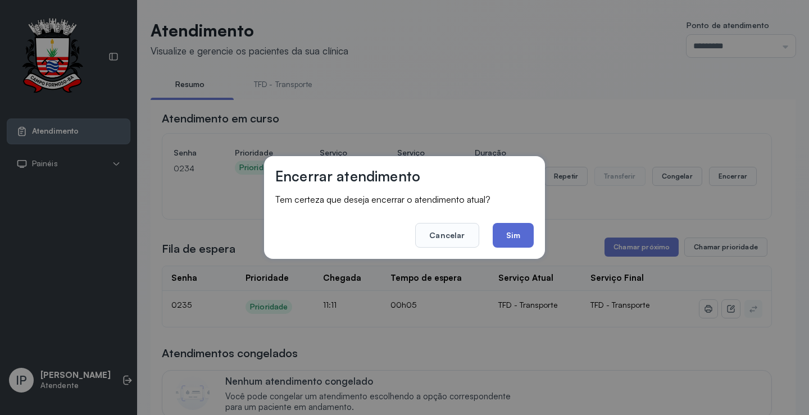
click at [509, 239] on button "Sim" at bounding box center [513, 235] width 41 height 25
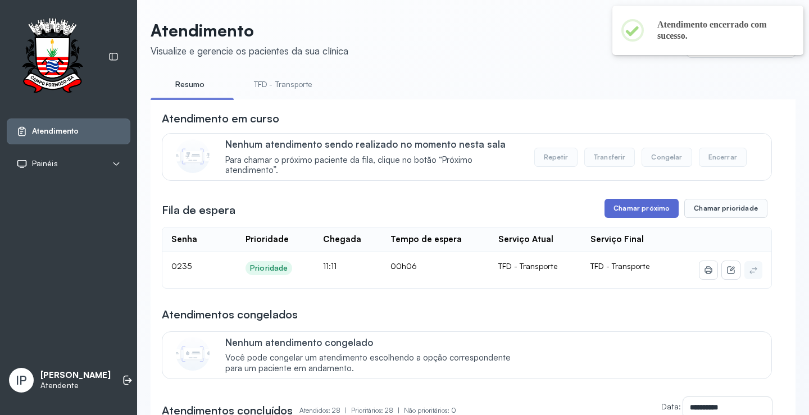
click at [641, 212] on button "Chamar próximo" at bounding box center [641, 208] width 74 height 19
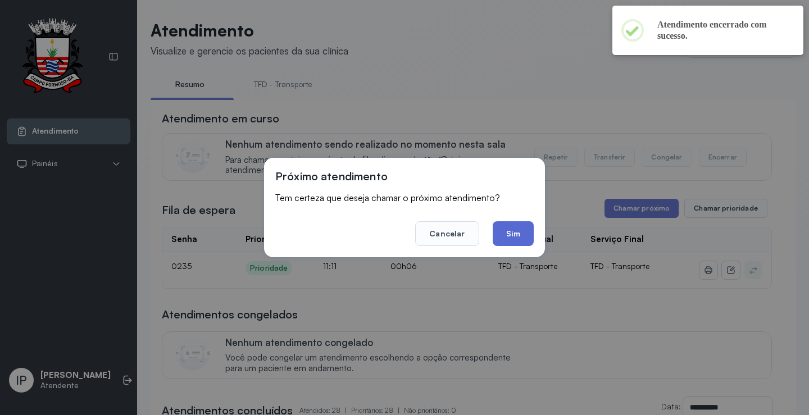
click at [508, 243] on button "Sim" at bounding box center [513, 233] width 41 height 25
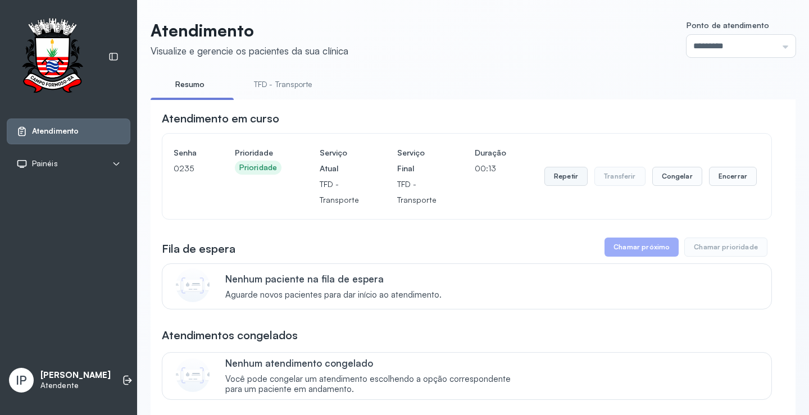
click at [556, 175] on button "Repetir" at bounding box center [565, 176] width 43 height 19
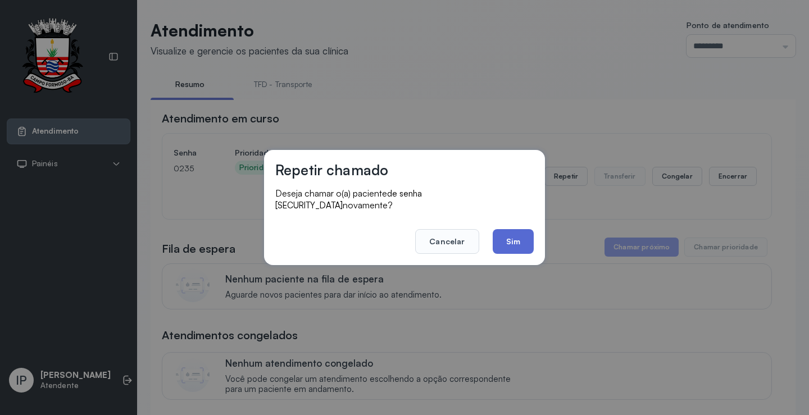
click at [512, 233] on button "Sim" at bounding box center [513, 241] width 41 height 25
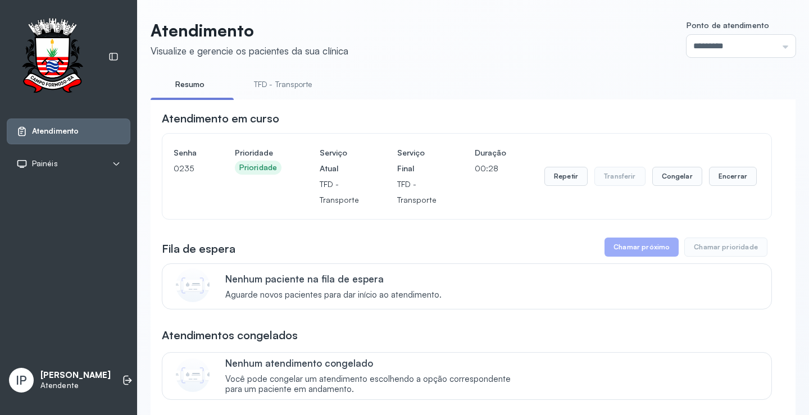
click at [722, 168] on div "Repetir Transferir Congelar Encerrar" at bounding box center [650, 176] width 212 height 63
click at [721, 174] on button "Encerrar" at bounding box center [733, 176] width 48 height 19
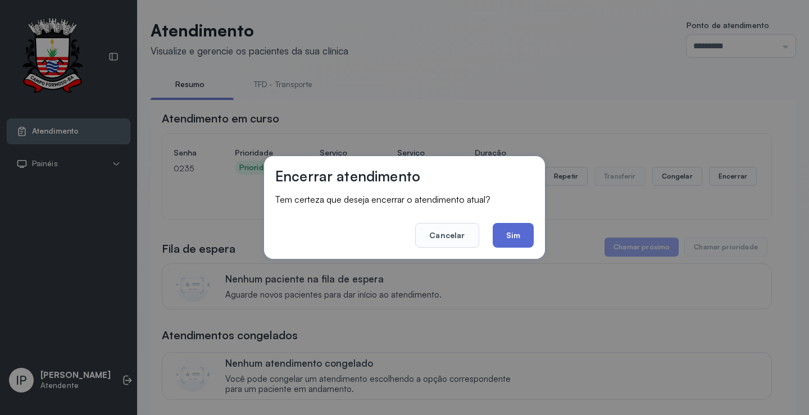
click at [515, 236] on button "Sim" at bounding box center [513, 235] width 41 height 25
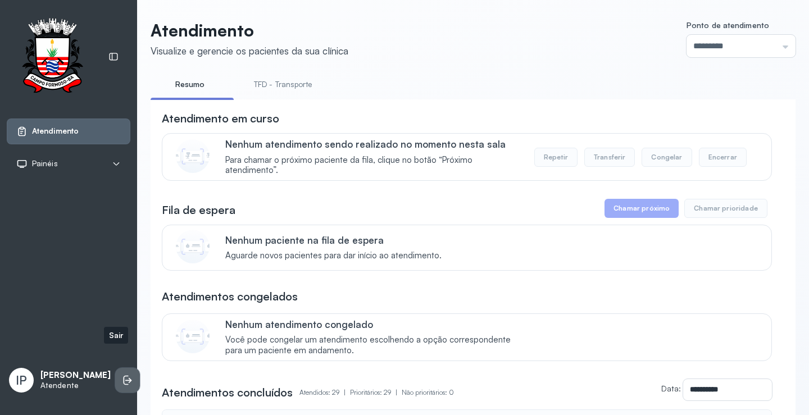
click at [122, 375] on icon at bounding box center [127, 380] width 11 height 11
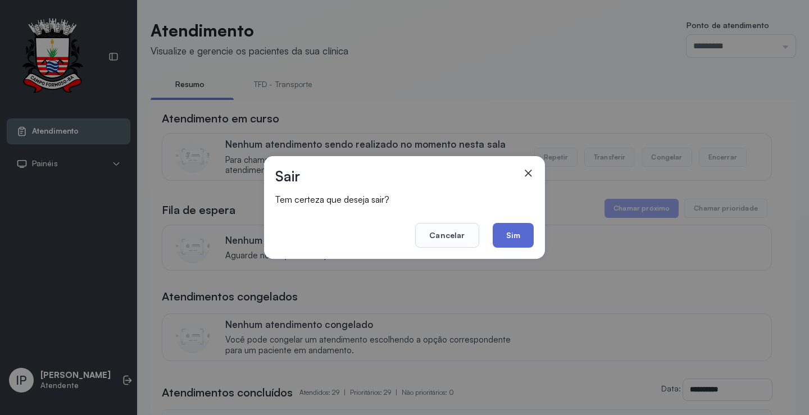
click at [516, 235] on button "Sim" at bounding box center [513, 235] width 41 height 25
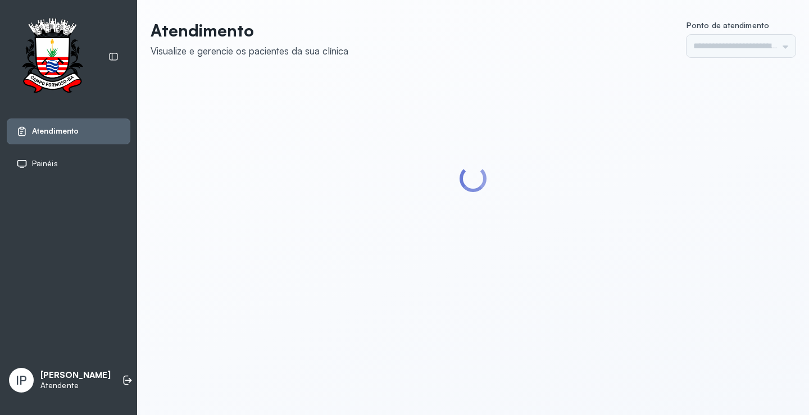
type input "*********"
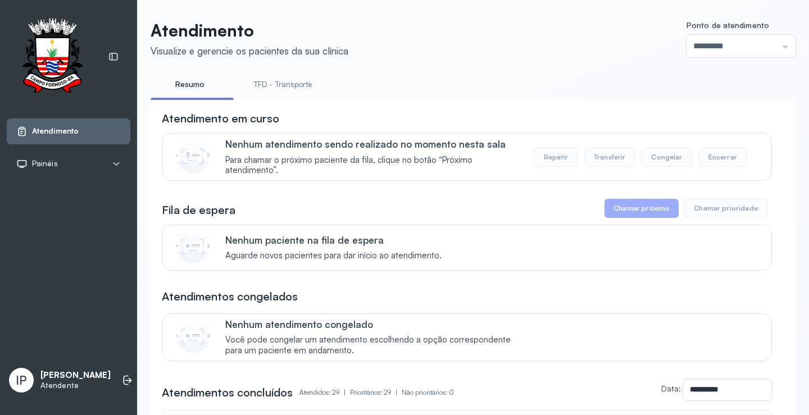
click at [295, 85] on link "TFD - Transporte" at bounding box center [283, 84] width 81 height 19
click at [199, 84] on link "Resumo" at bounding box center [190, 84] width 79 height 19
